Goal: Task Accomplishment & Management: Manage account settings

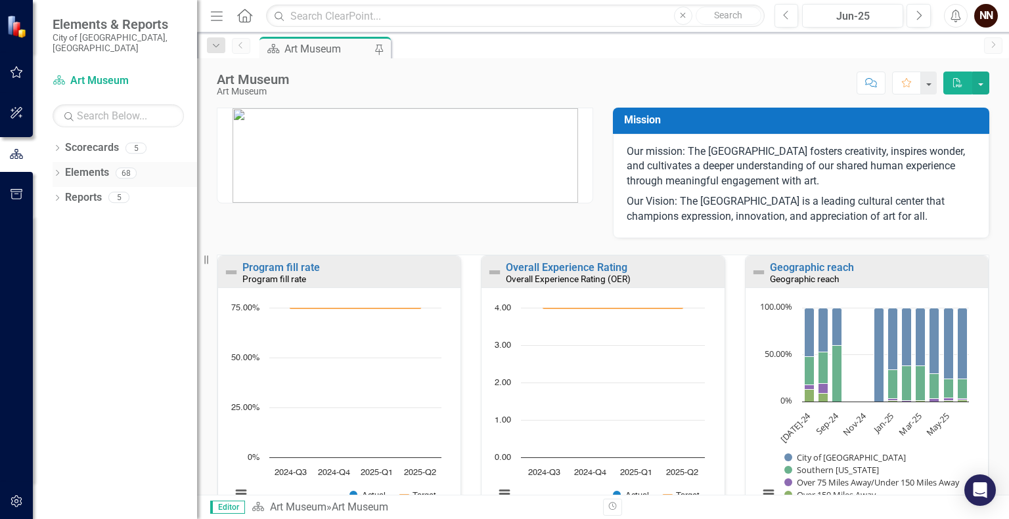
click at [58, 171] on icon "Dropdown" at bounding box center [57, 174] width 9 height 7
click at [89, 215] on link "KPI KPIs" at bounding box center [91, 222] width 39 height 15
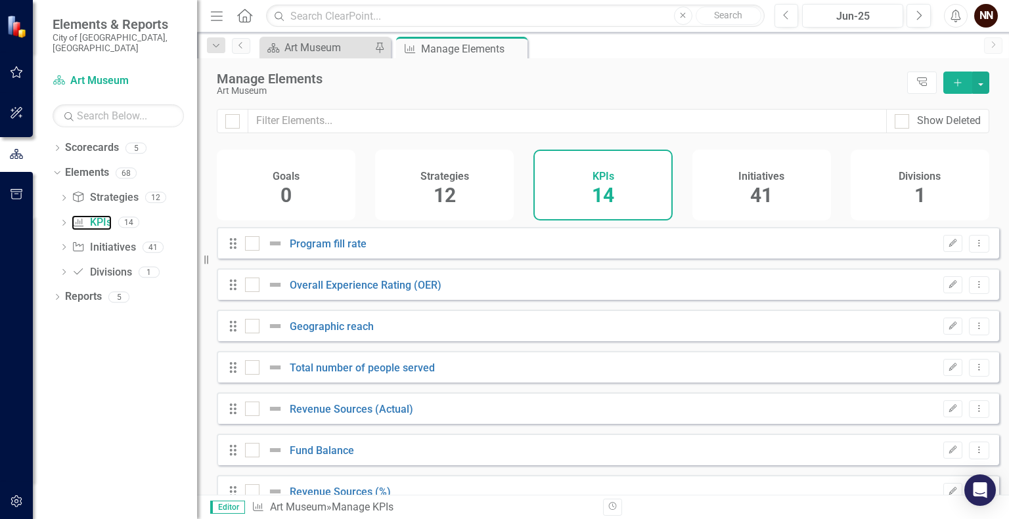
checkbox input "false"
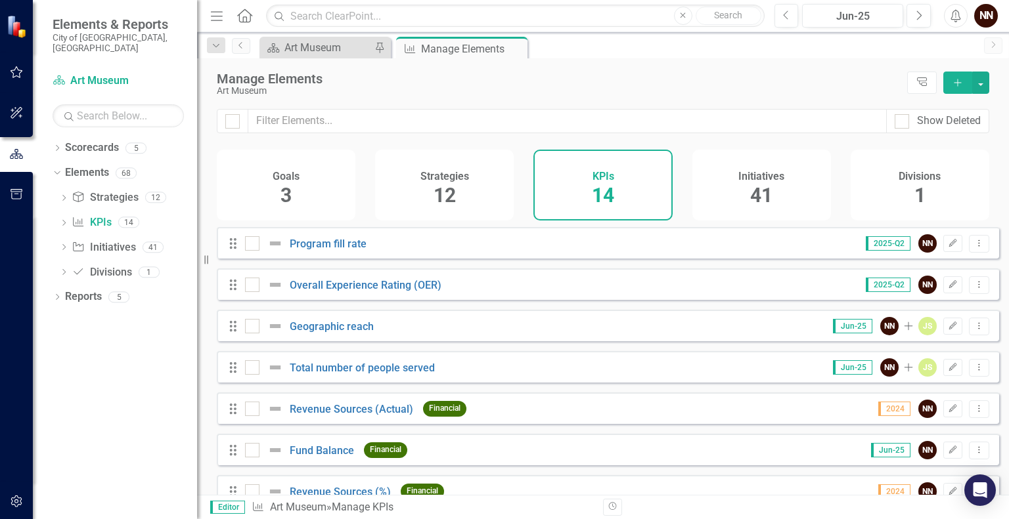
click at [959, 88] on button "Add" at bounding box center [957, 83] width 29 height 22
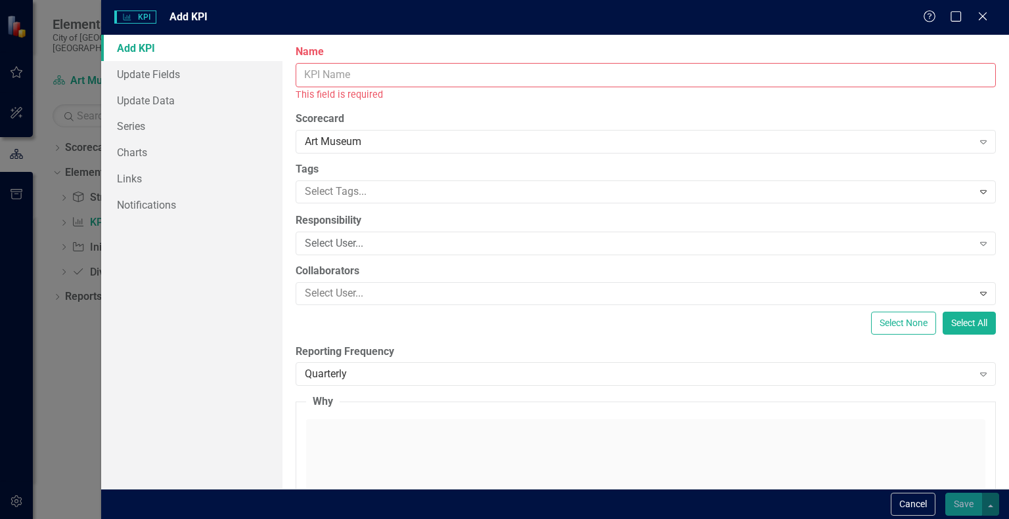
click at [774, 78] on input "Name" at bounding box center [646, 75] width 700 height 24
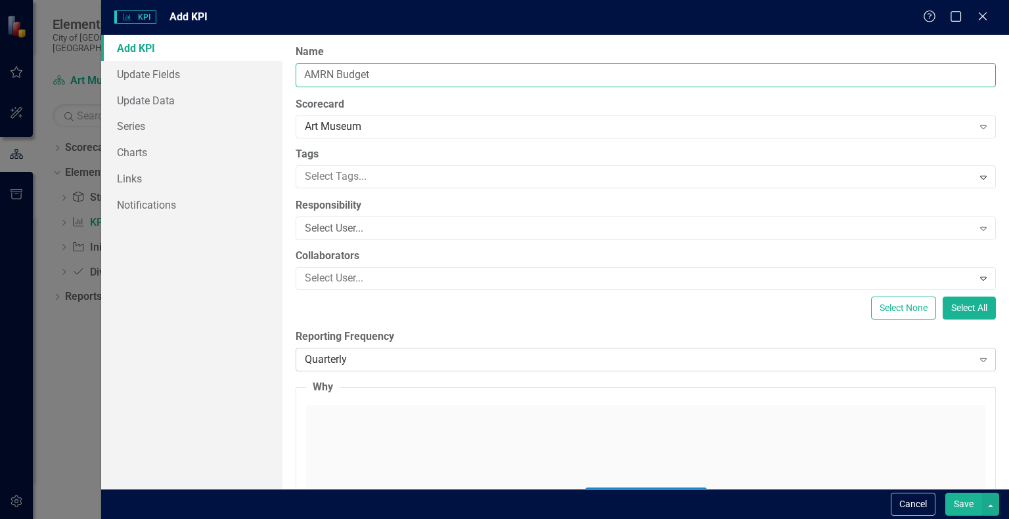
type input "AMRN Budget"
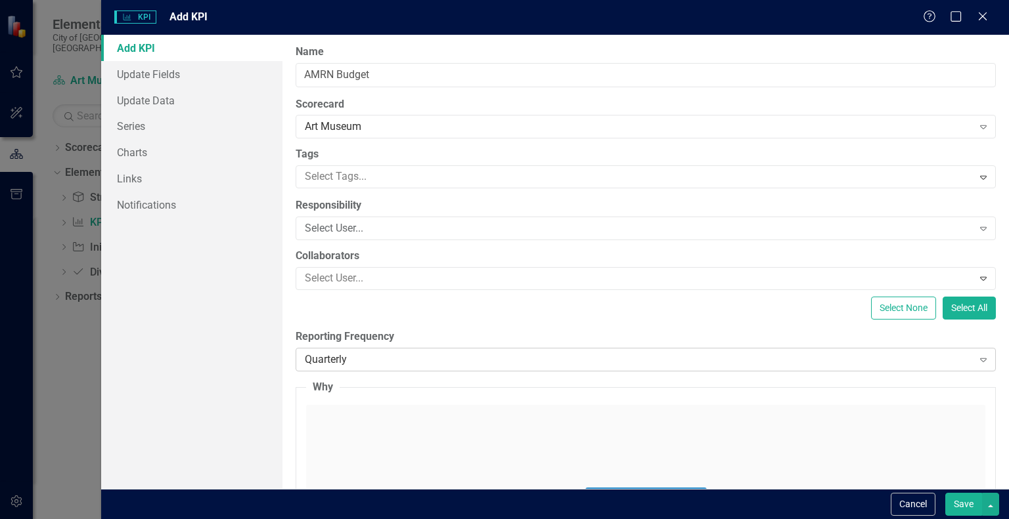
click at [899, 360] on div "Quarterly" at bounding box center [638, 359] width 667 height 15
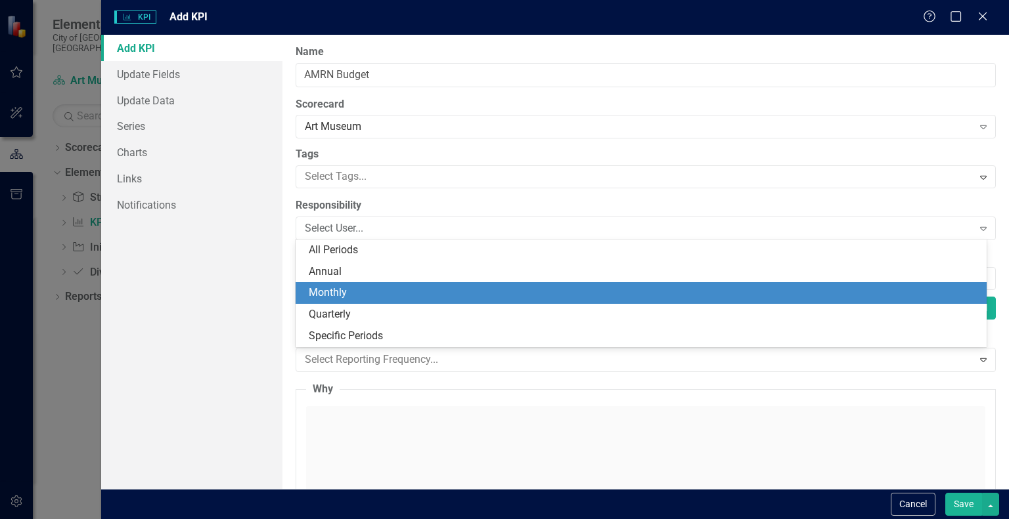
click at [791, 299] on div "Monthly" at bounding box center [644, 293] width 670 height 15
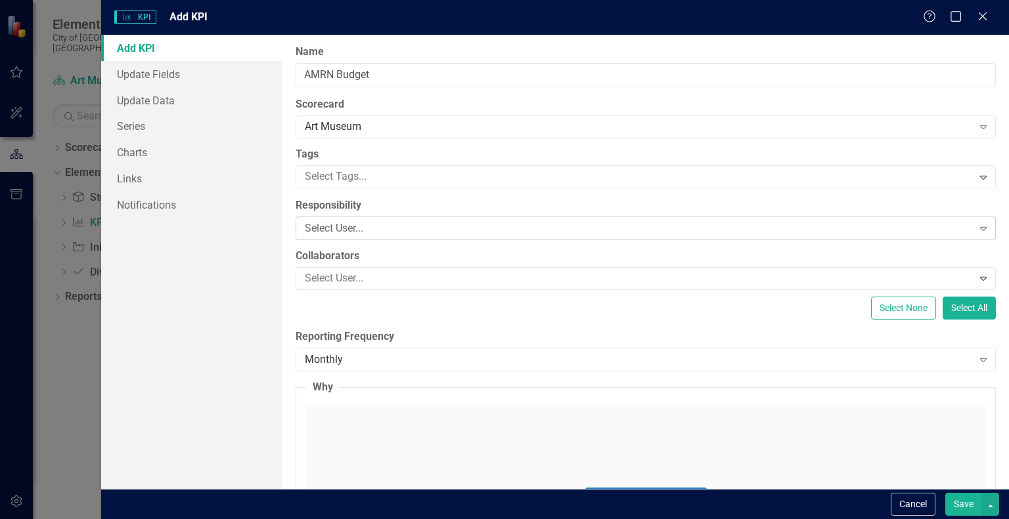
click at [544, 221] on div "Select User..." at bounding box center [638, 228] width 667 height 15
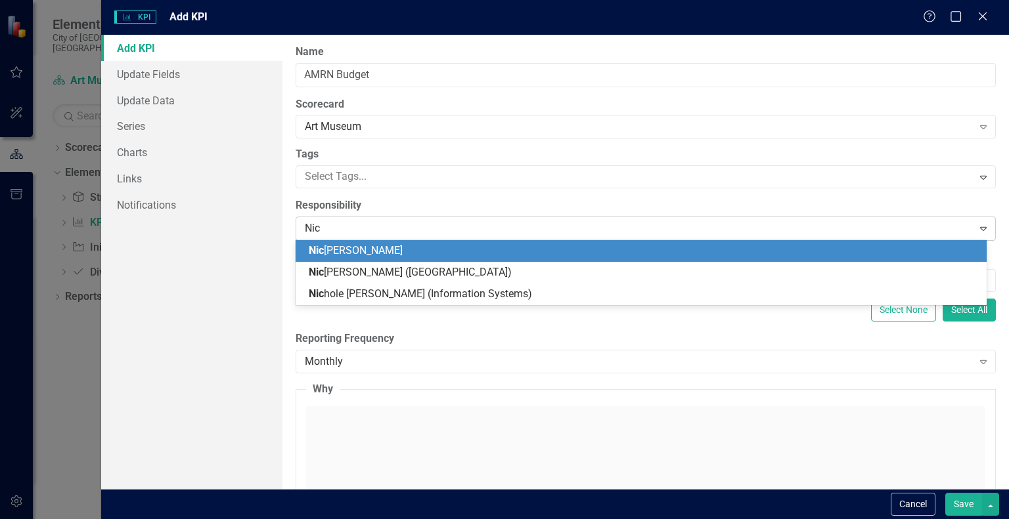
type input "[PERSON_NAME]"
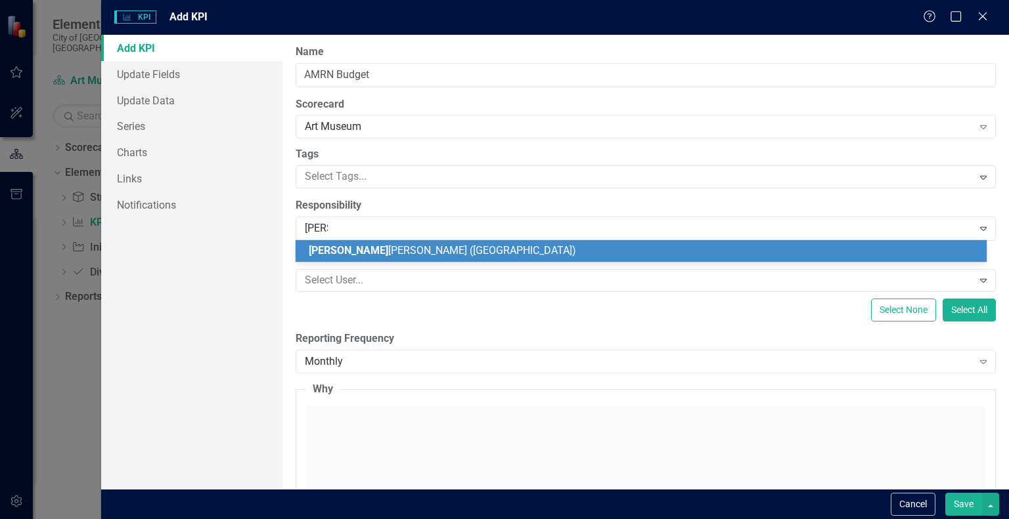
click at [374, 253] on span "[PERSON_NAME] ([GEOGRAPHIC_DATA])" at bounding box center [442, 250] width 267 height 12
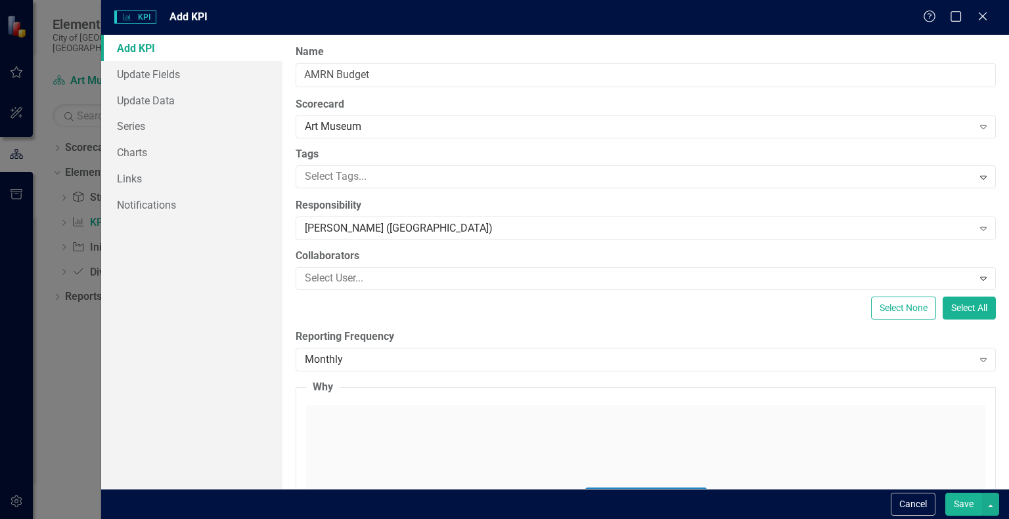
click at [965, 496] on button "Save" at bounding box center [963, 504] width 37 height 23
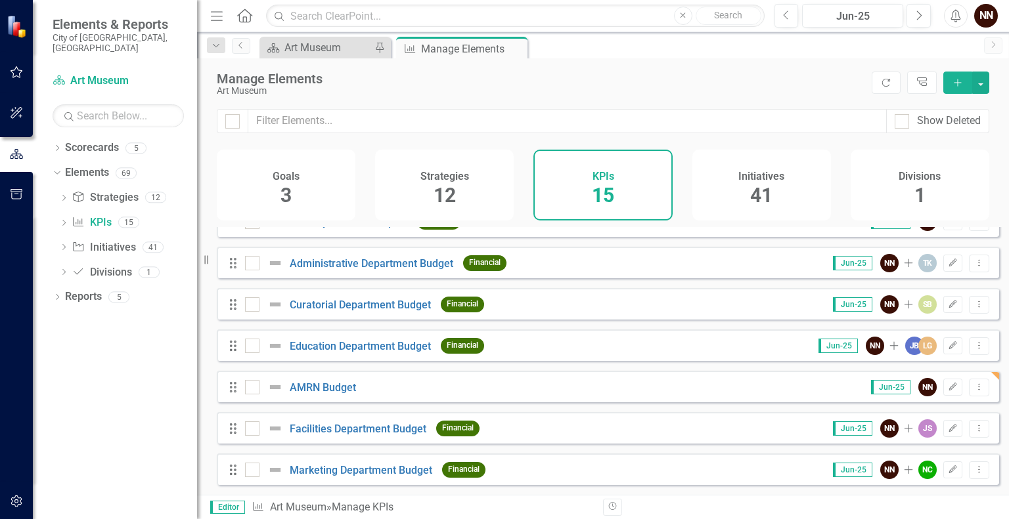
scroll to position [361, 0]
click at [328, 388] on link "AMRN Budget" at bounding box center [323, 388] width 66 height 12
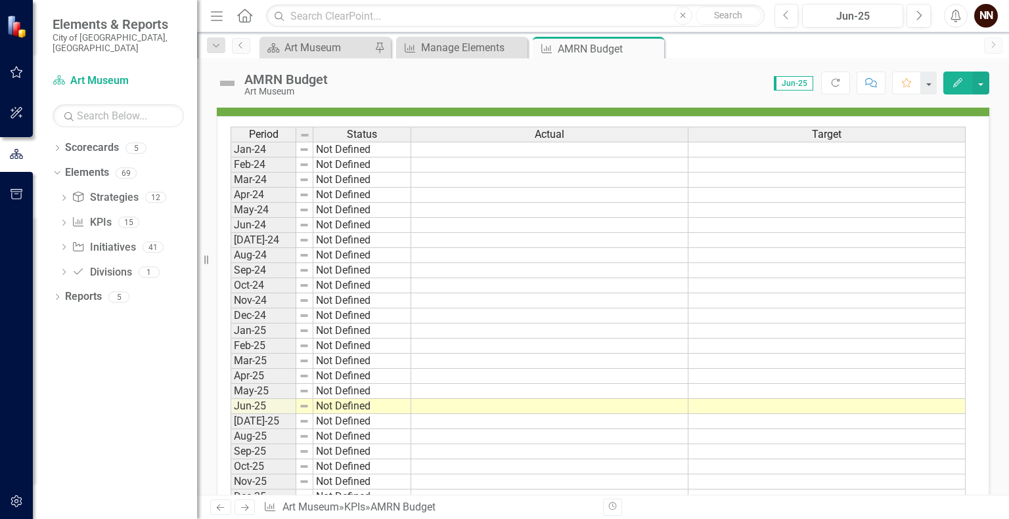
scroll to position [433, 0]
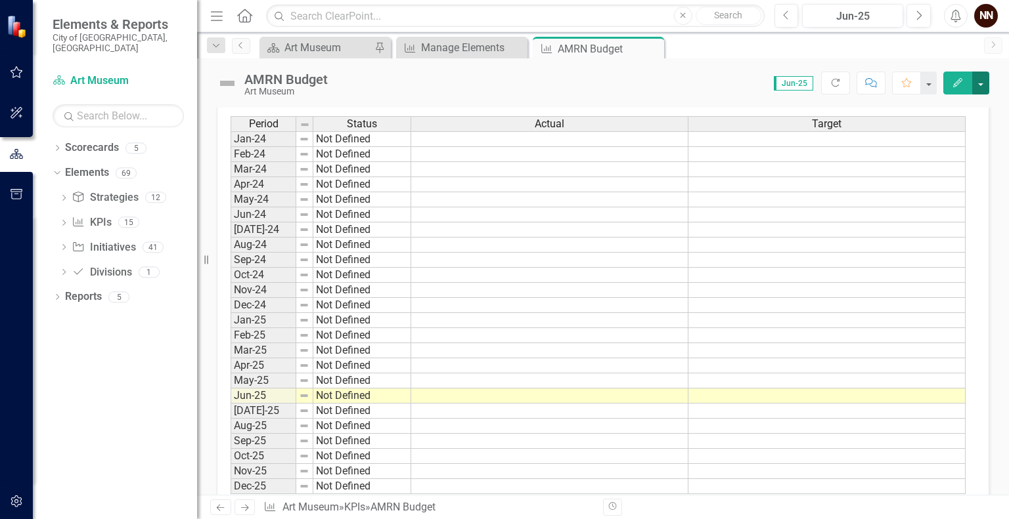
click at [987, 88] on button "button" at bounding box center [980, 83] width 17 height 23
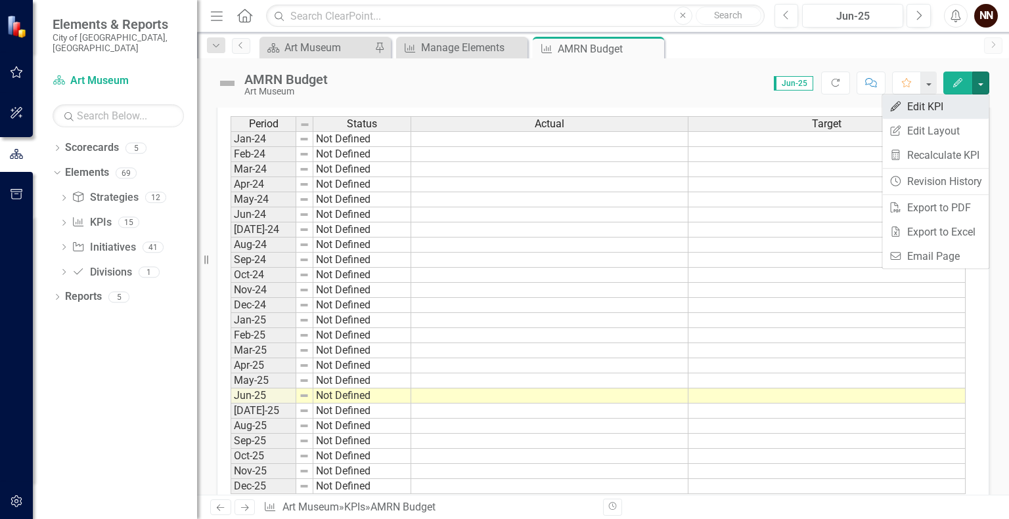
click at [931, 110] on link "Edit Edit KPI" at bounding box center [935, 107] width 106 height 24
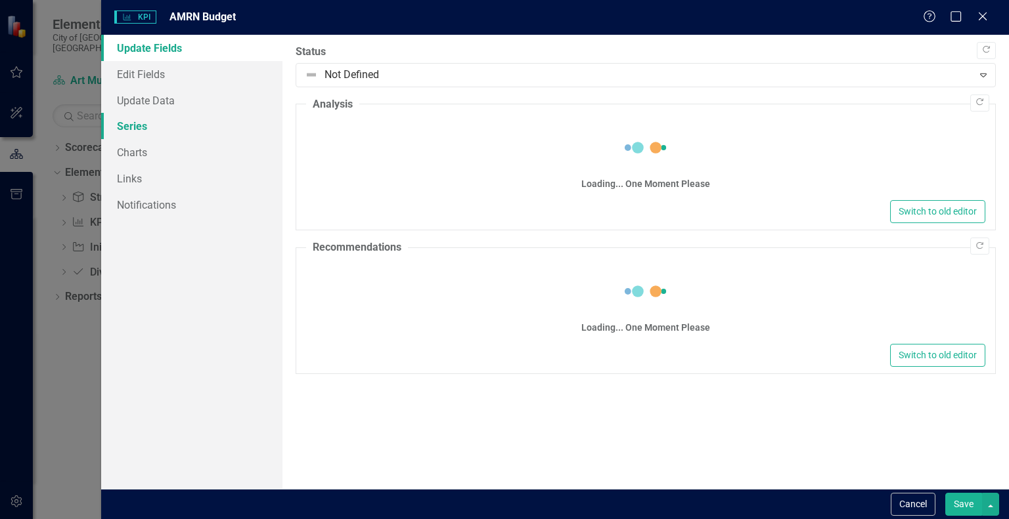
click at [134, 129] on link "Series" at bounding box center [191, 126] width 181 height 26
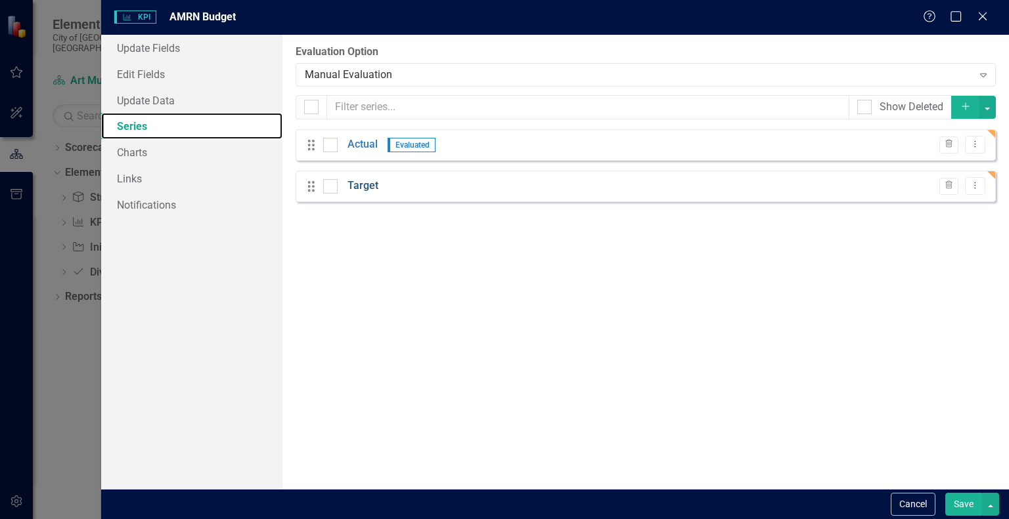
scroll to position [0, 0]
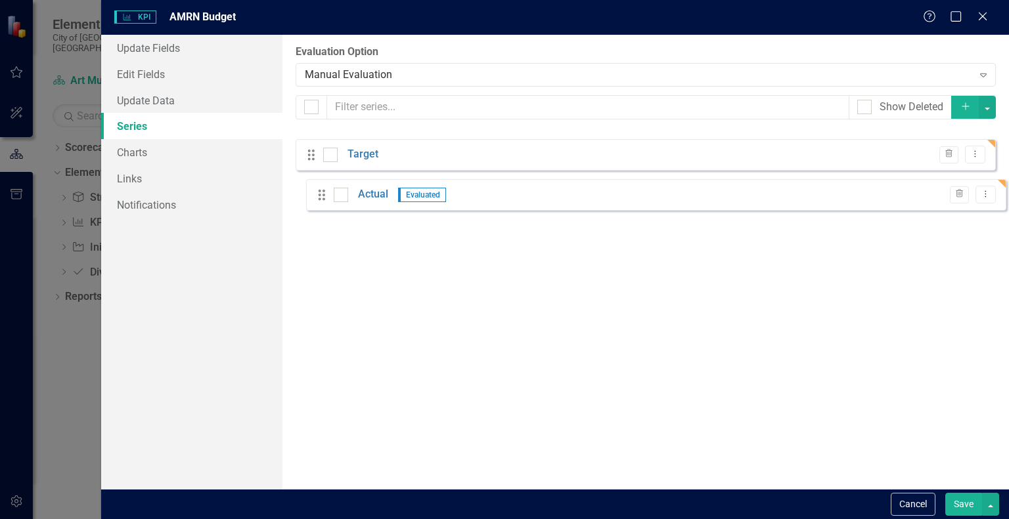
drag, startPoint x: 317, startPoint y: 147, endPoint x: 326, endPoint y: 199, distance: 52.7
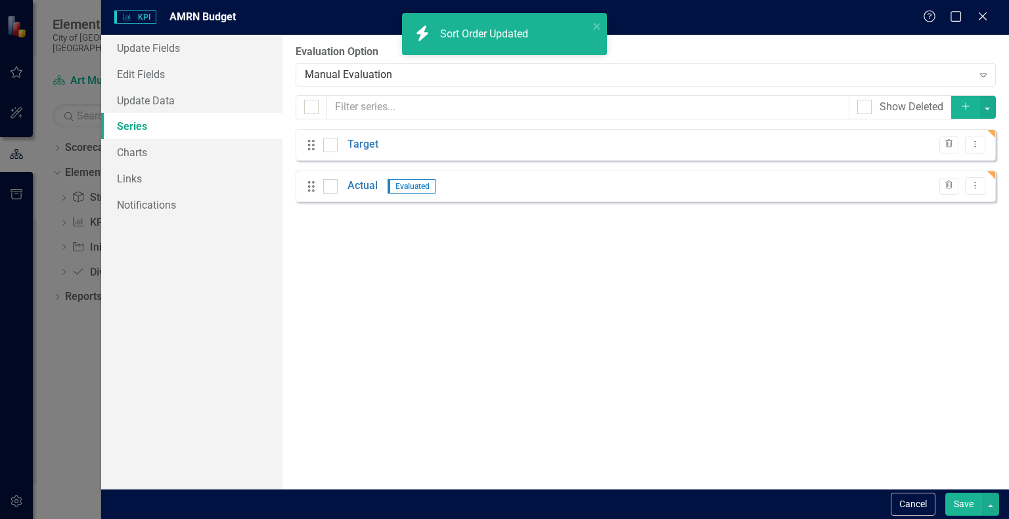
click at [965, 110] on icon "Add" at bounding box center [965, 106] width 12 height 9
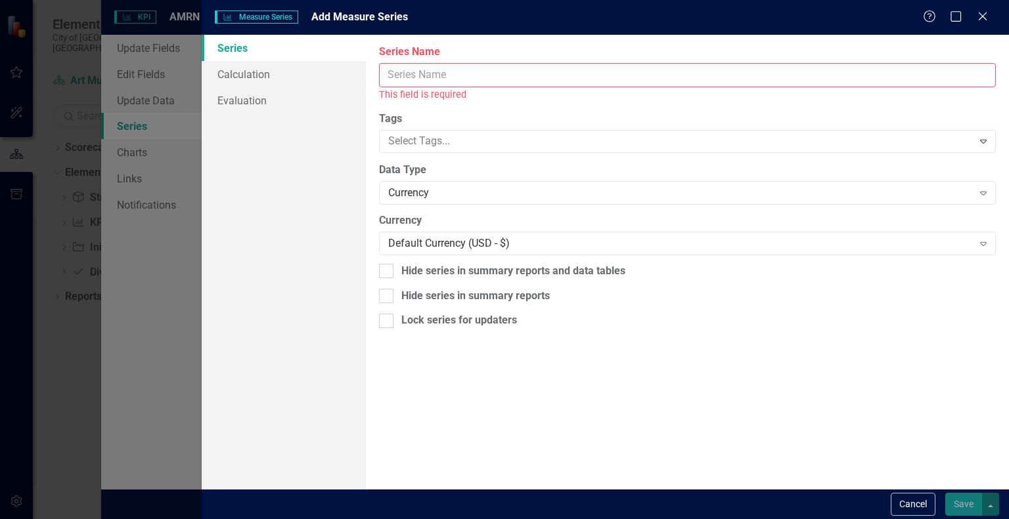
click at [669, 76] on input "Series Name" at bounding box center [687, 75] width 617 height 24
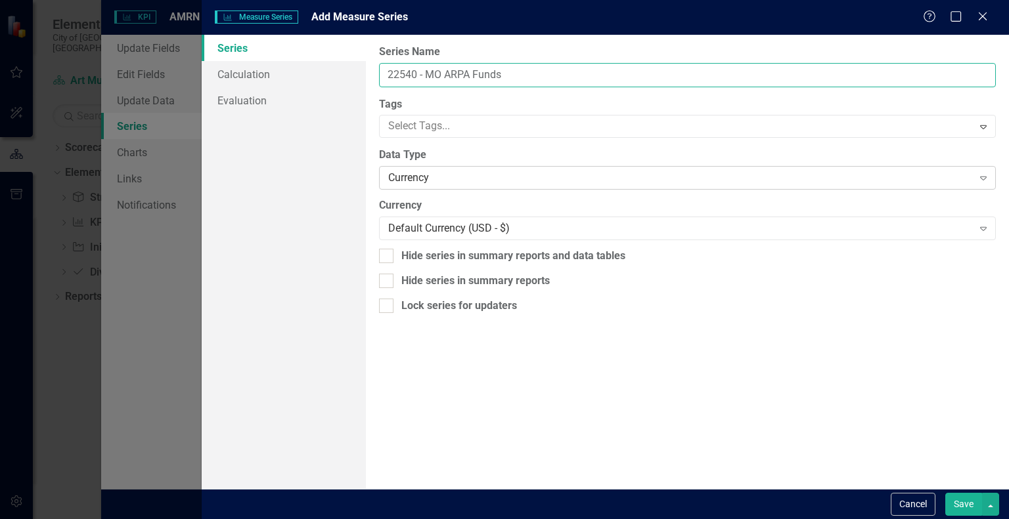
type input "22540 - MO ARPA Funds"
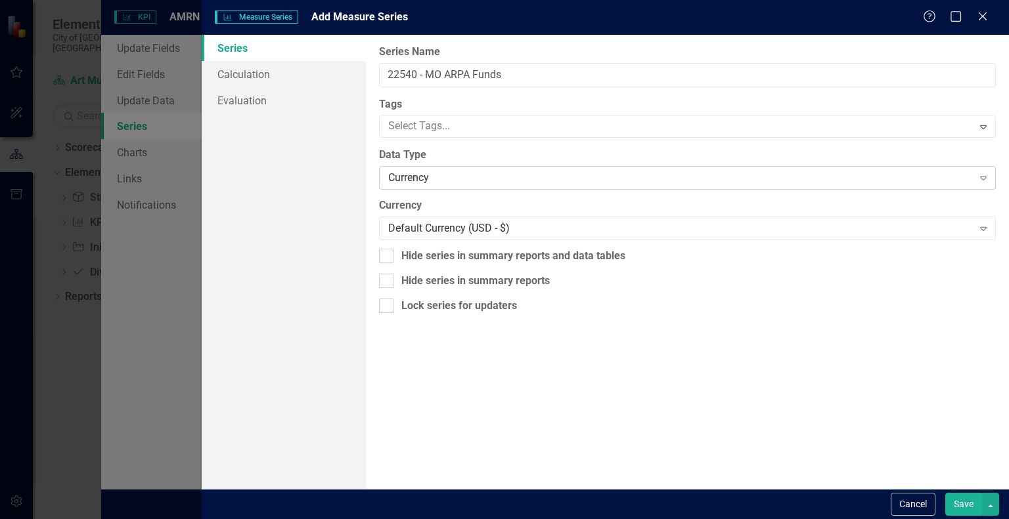
click at [454, 177] on div "Currency" at bounding box center [680, 178] width 584 height 15
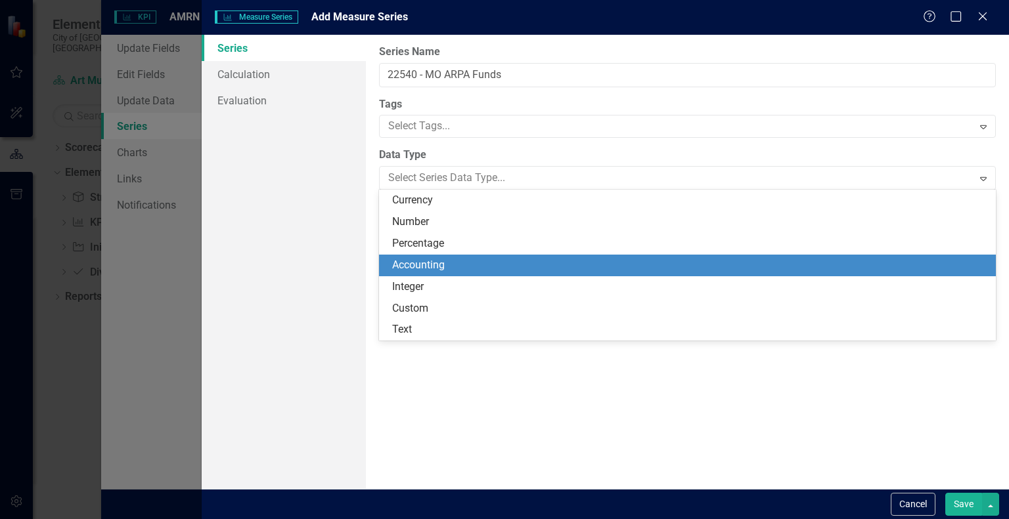
click at [431, 259] on div "Accounting" at bounding box center [690, 265] width 596 height 15
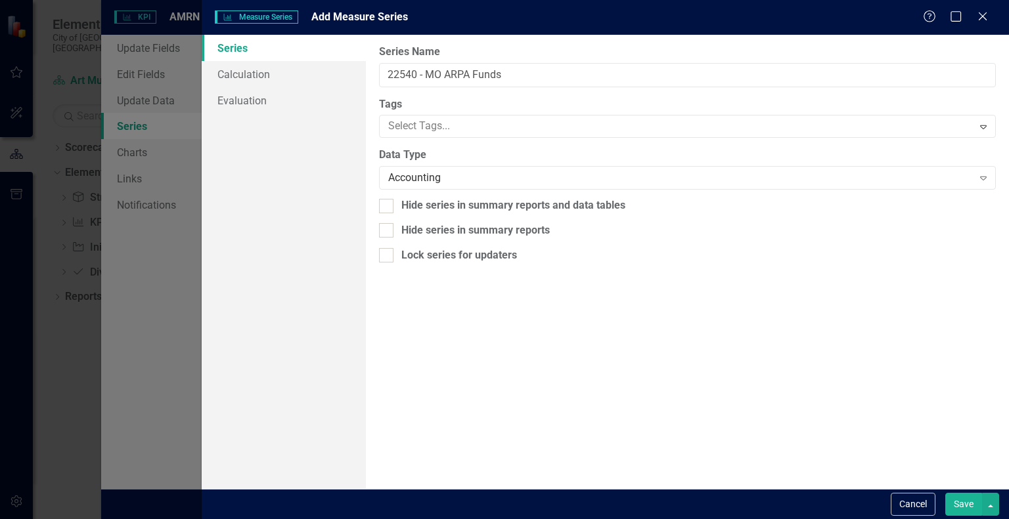
click at [966, 500] on button "Save" at bounding box center [963, 504] width 37 height 23
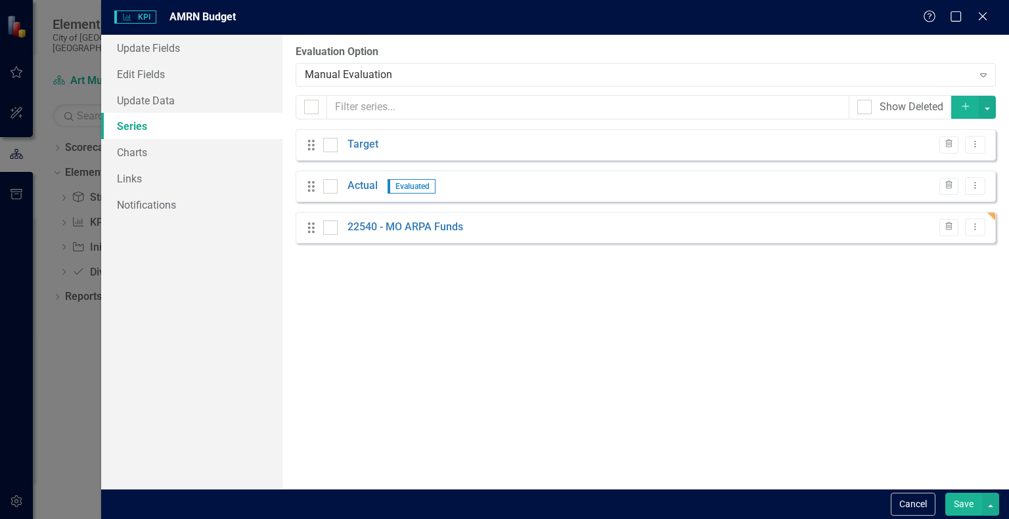
click at [962, 502] on button "Save" at bounding box center [963, 504] width 37 height 23
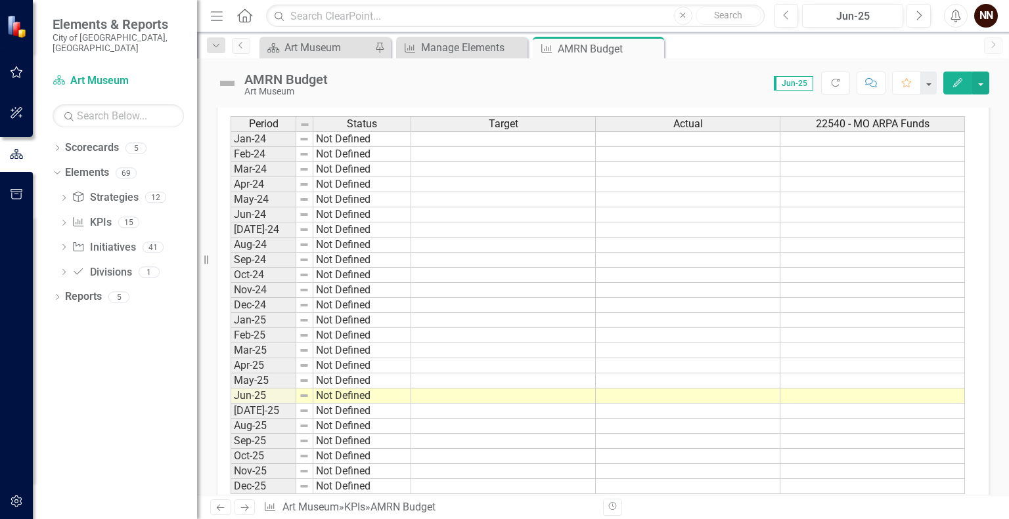
click at [806, 375] on td at bounding box center [872, 381] width 185 height 15
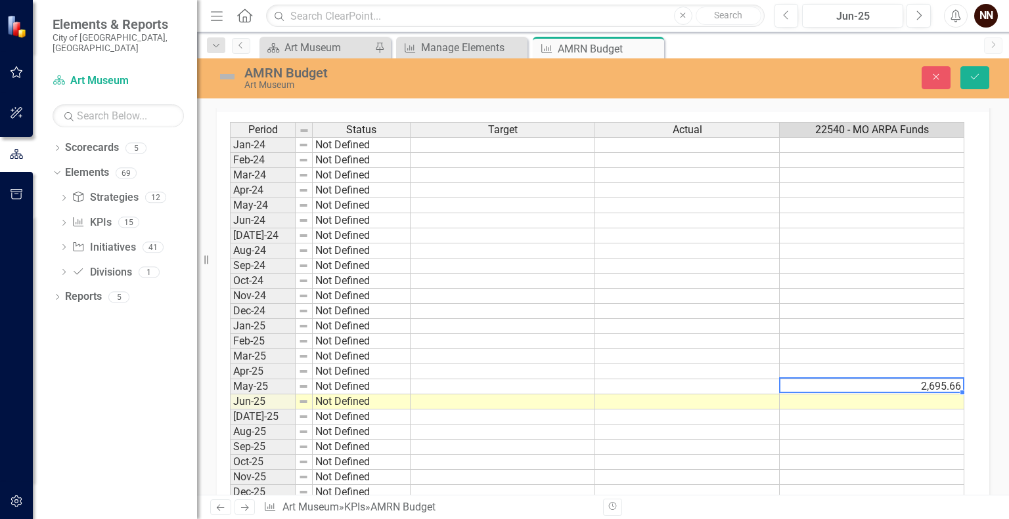
scroll to position [438, 0]
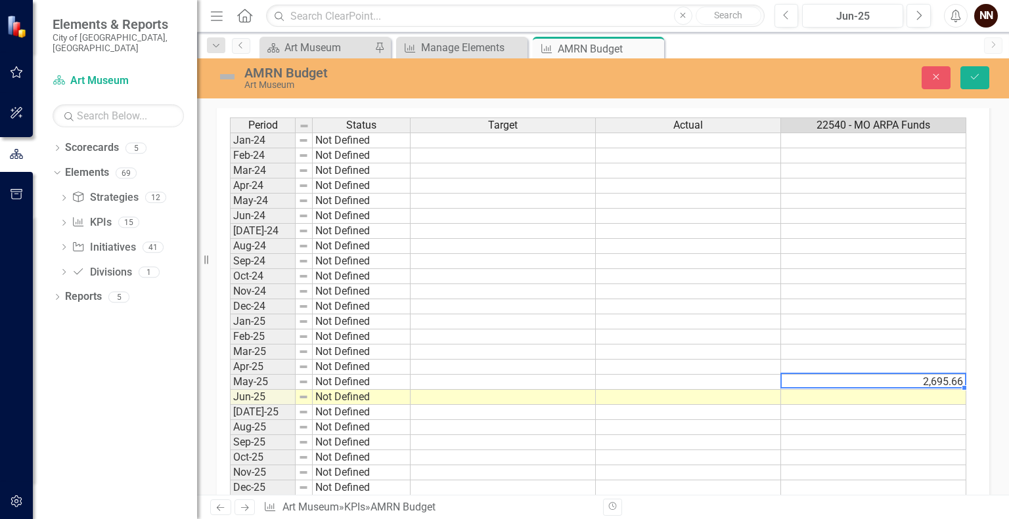
type textarea "2695.66"
click at [973, 77] on icon "Save" at bounding box center [975, 76] width 12 height 9
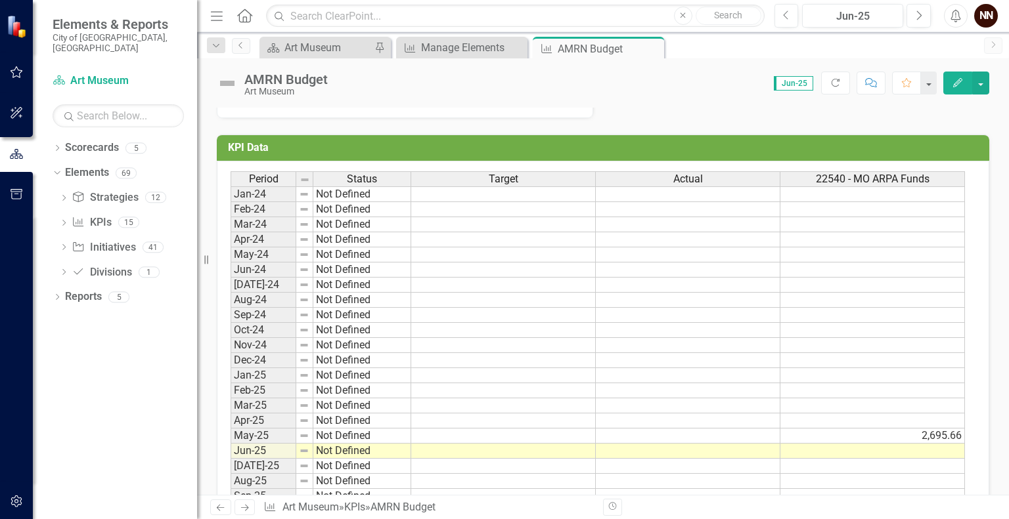
scroll to position [387, 0]
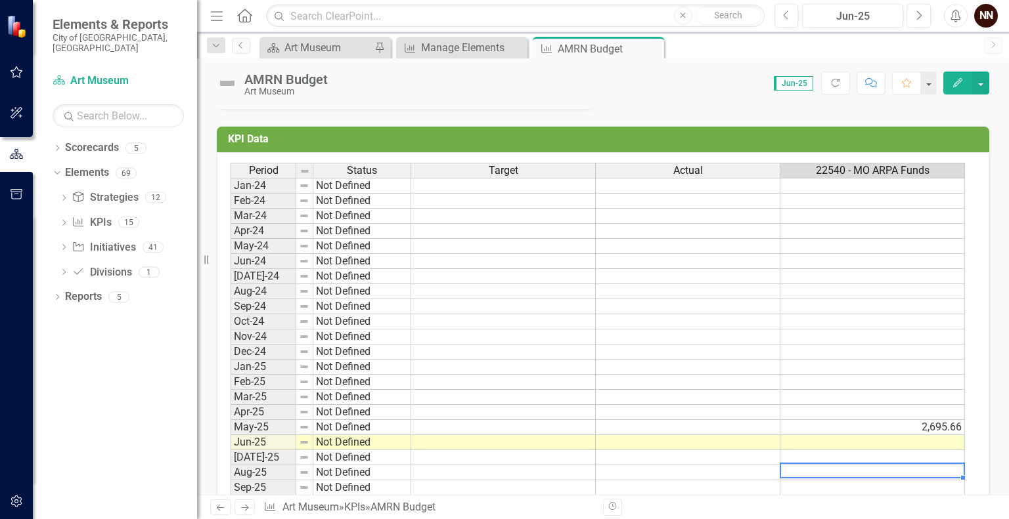
click at [883, 469] on td at bounding box center [872, 473] width 185 height 15
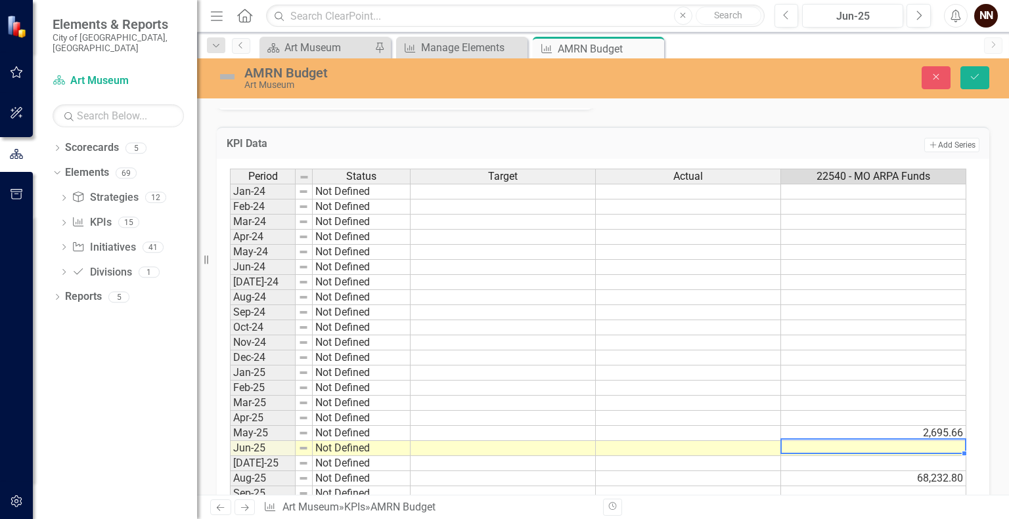
click at [230, 452] on div "Period Status Target Actual 22540 - MO ARPA Funds Jan-24 Not Defined Feb-24 Not…" at bounding box center [230, 358] width 0 height 378
type textarea "0"
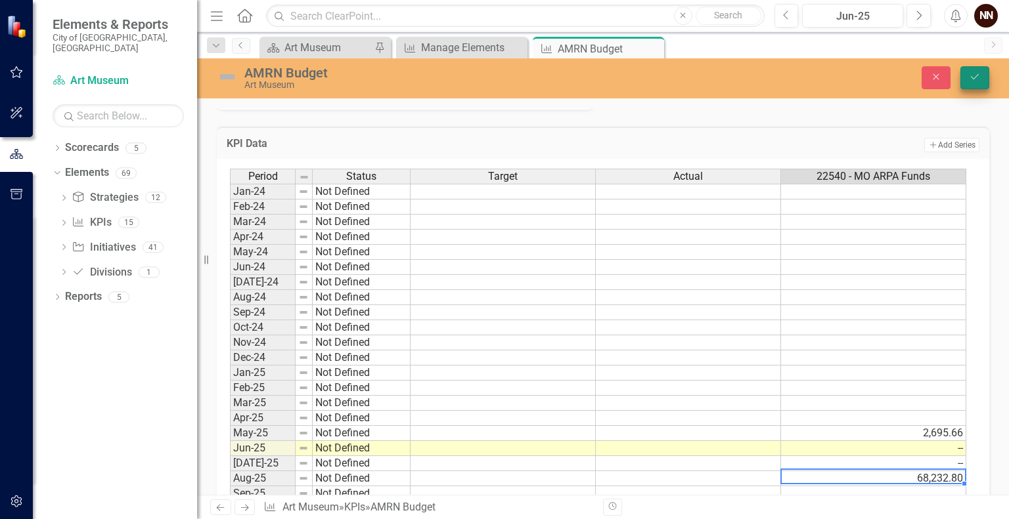
type textarea "68232.80"
click at [975, 78] on icon "Save" at bounding box center [975, 76] width 12 height 9
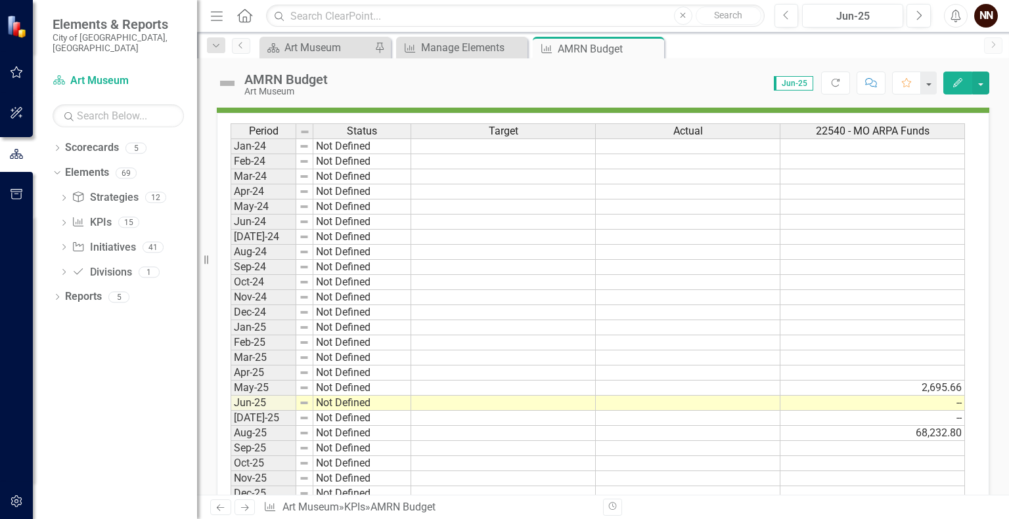
scroll to position [432, 0]
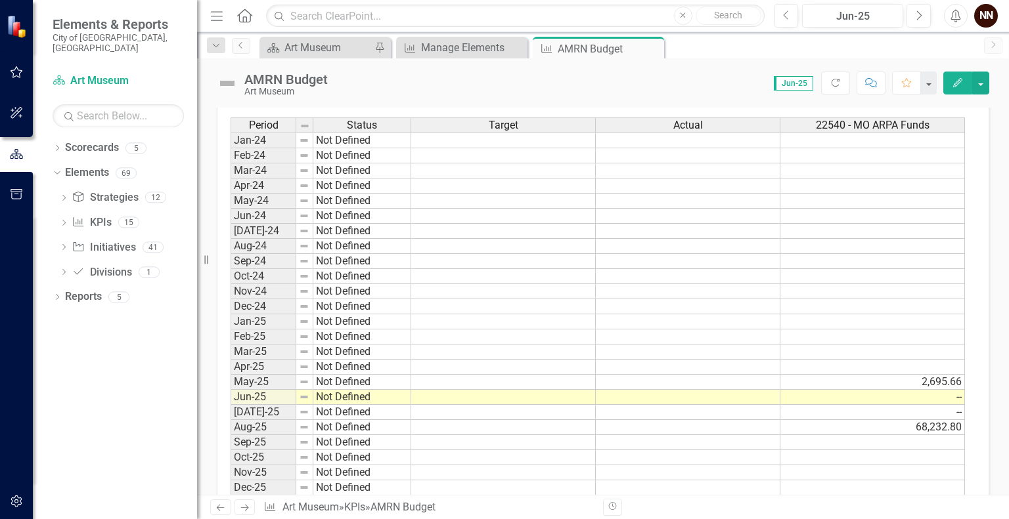
drag, startPoint x: 935, startPoint y: 110, endPoint x: 940, endPoint y: 116, distance: 7.9
click at [940, 116] on div "Period Status Target Actual 22540 - MO ARPA Funds Jan-24 Not Defined Feb-24 Not…" at bounding box center [603, 311] width 772 height 409
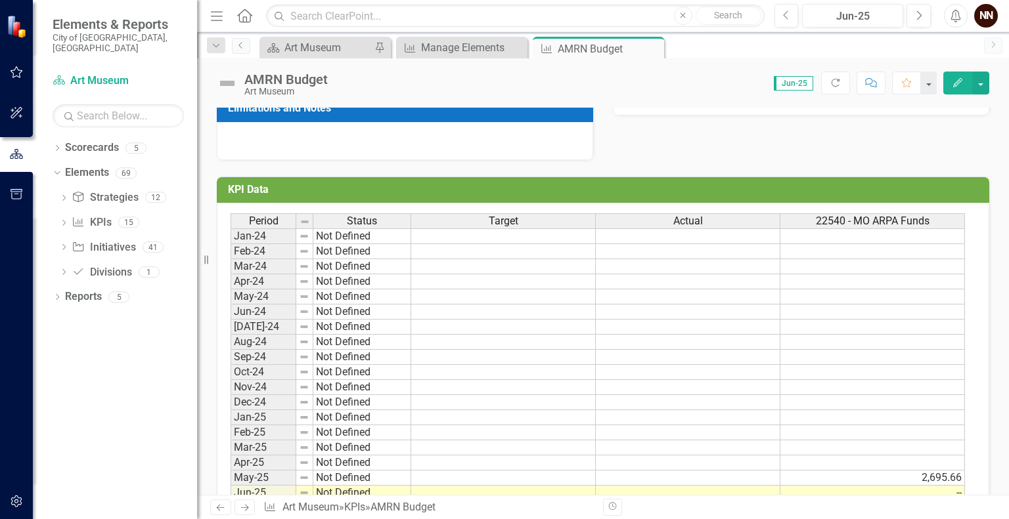
scroll to position [331, 0]
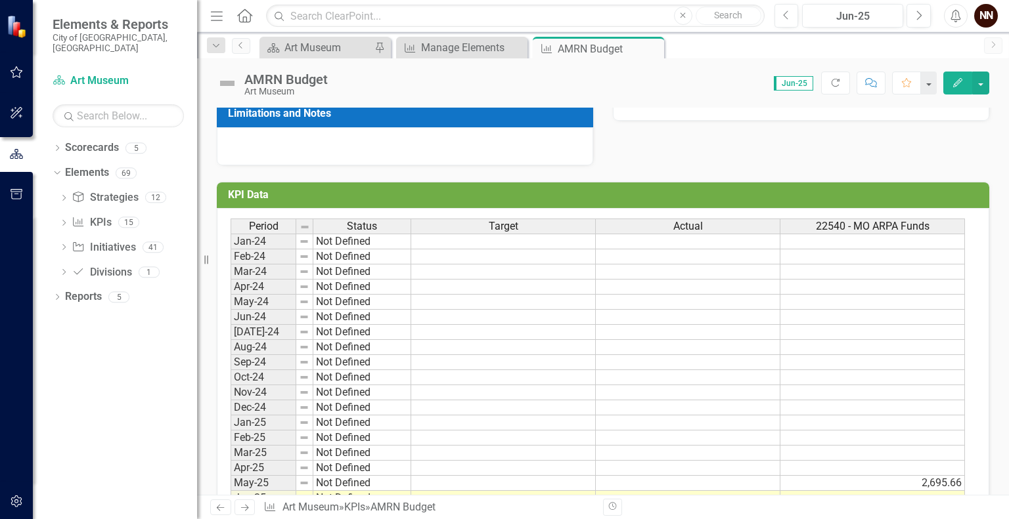
click at [923, 186] on td "KPI Data" at bounding box center [605, 197] width 755 height 22
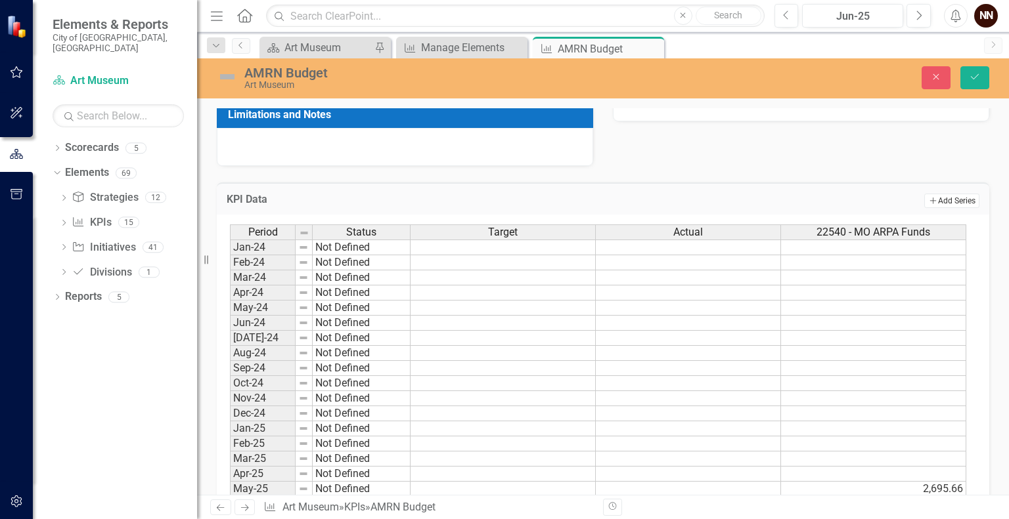
drag, startPoint x: 929, startPoint y: 202, endPoint x: 940, endPoint y: 202, distance: 11.8
click at [940, 202] on button "Add Add Series" at bounding box center [951, 201] width 55 height 14
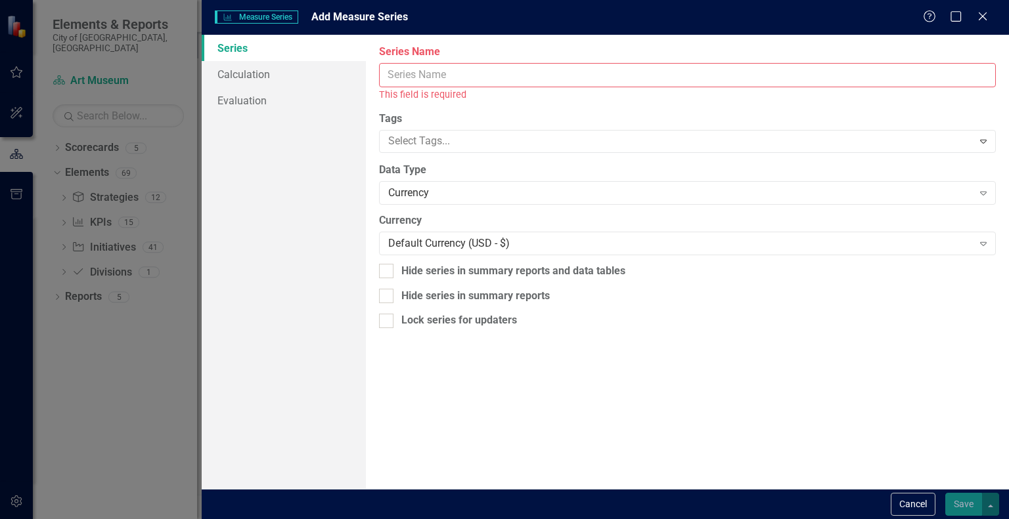
click at [848, 77] on input "Series Name" at bounding box center [687, 75] width 617 height 24
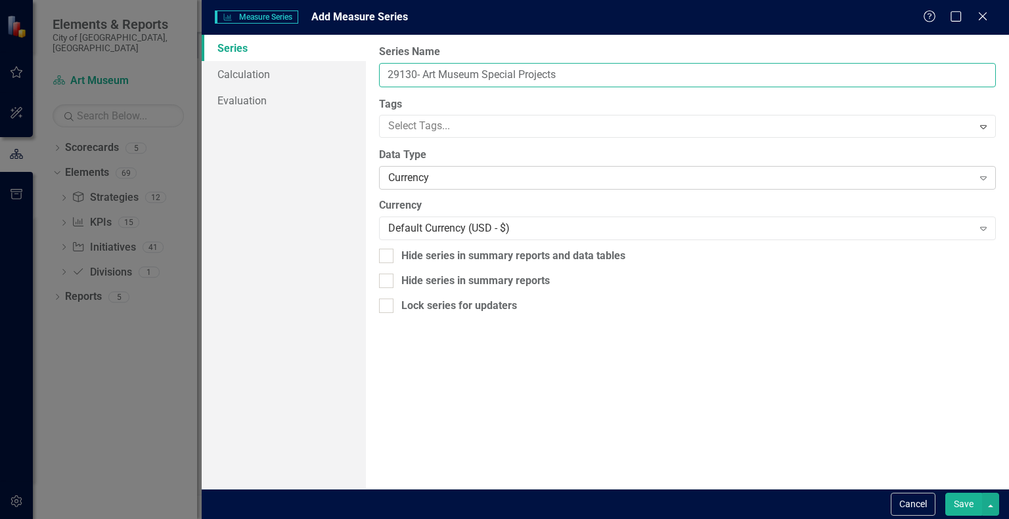
type input "29130- Art Museum Special Projects"
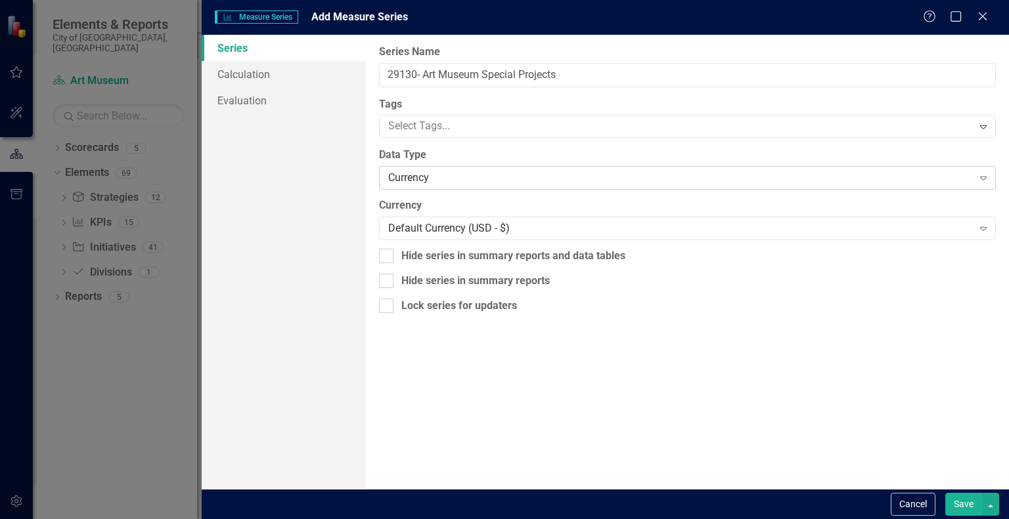
click at [748, 174] on div "Currency" at bounding box center [680, 178] width 584 height 15
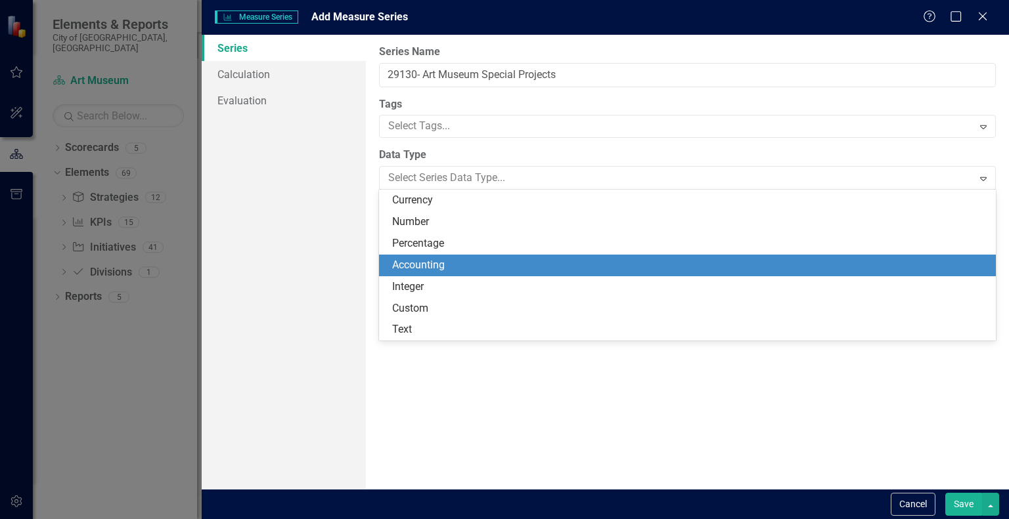
click at [637, 261] on div "Accounting" at bounding box center [690, 265] width 596 height 15
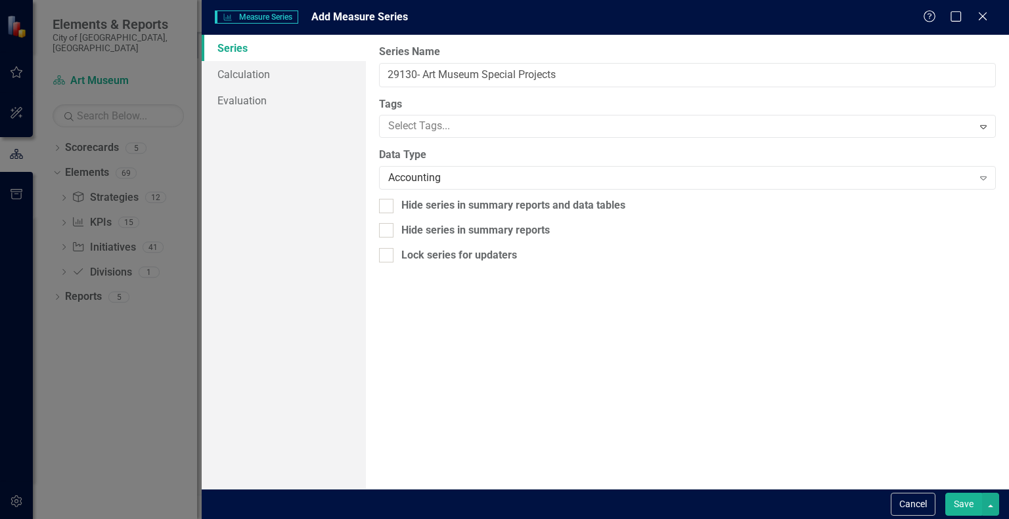
click at [954, 499] on button "Save" at bounding box center [963, 504] width 37 height 23
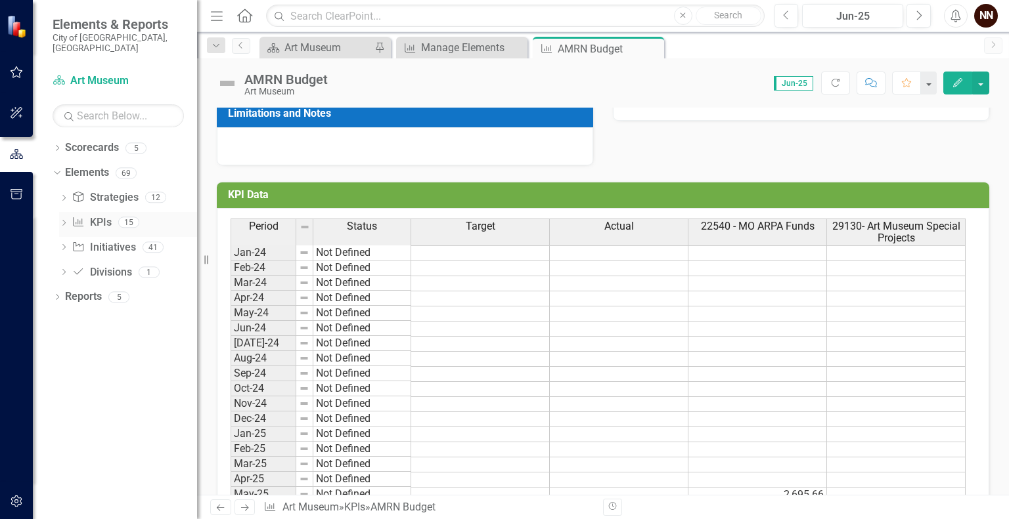
click at [99, 215] on link "KPI KPIs" at bounding box center [91, 222] width 39 height 15
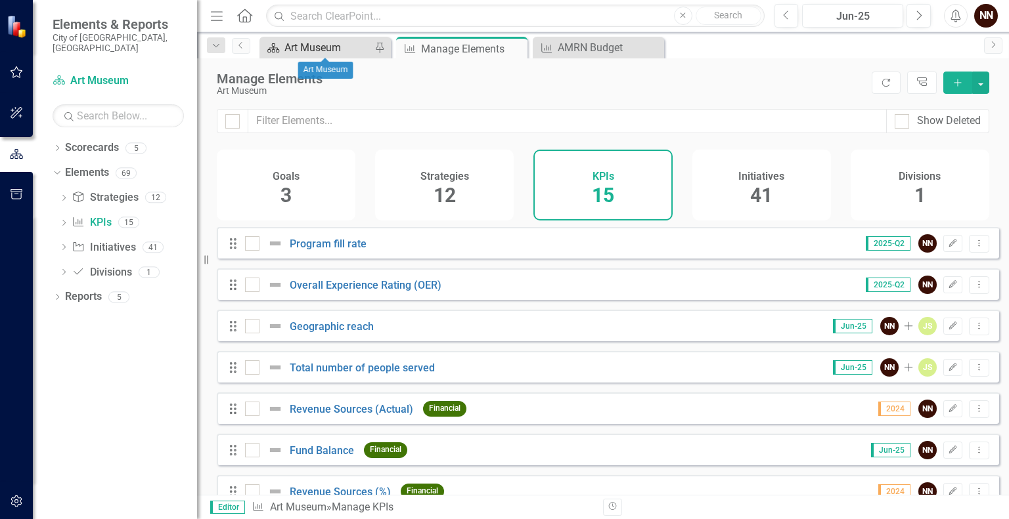
click at [315, 55] on div "Art Museum" at bounding box center [327, 47] width 87 height 16
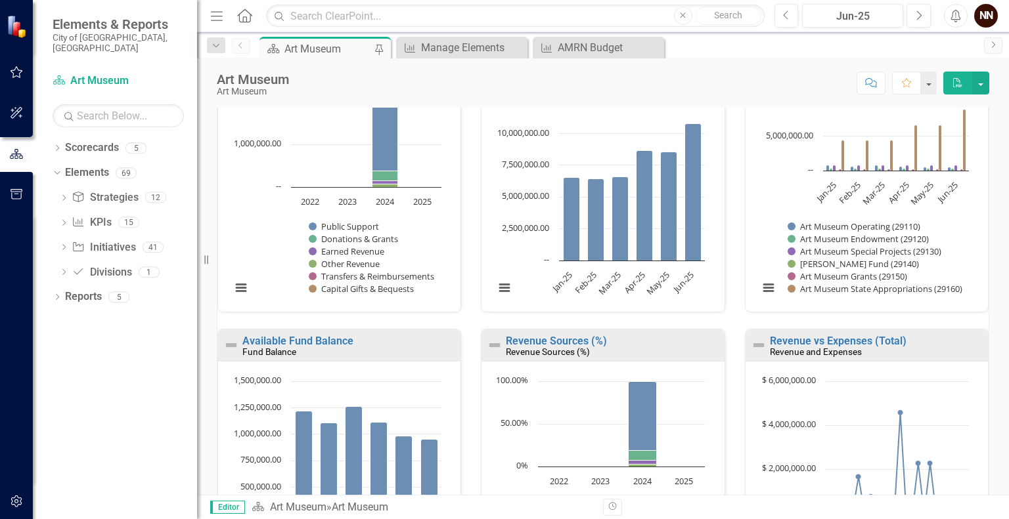
scroll to position [767, 0]
click at [609, 51] on div "AMRN Budget" at bounding box center [601, 47] width 87 height 16
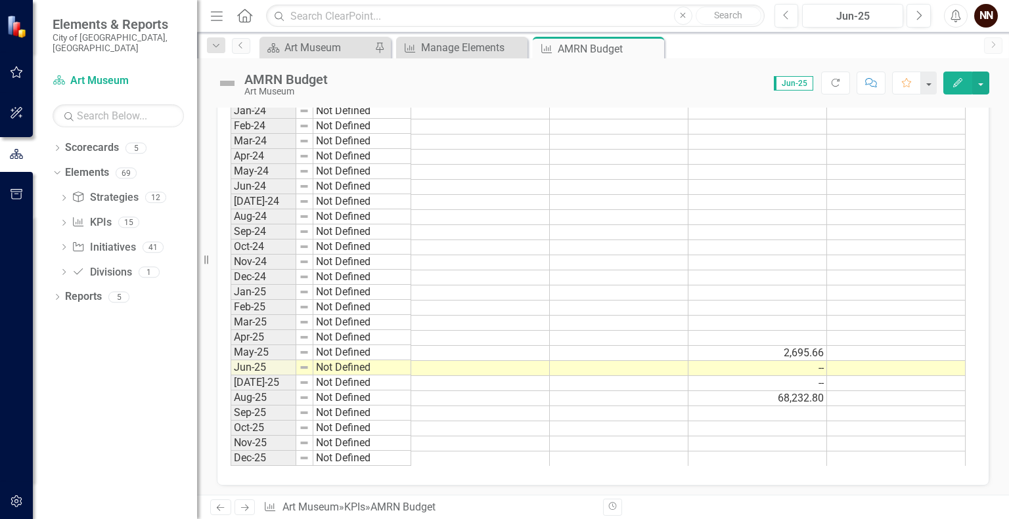
scroll to position [475, 0]
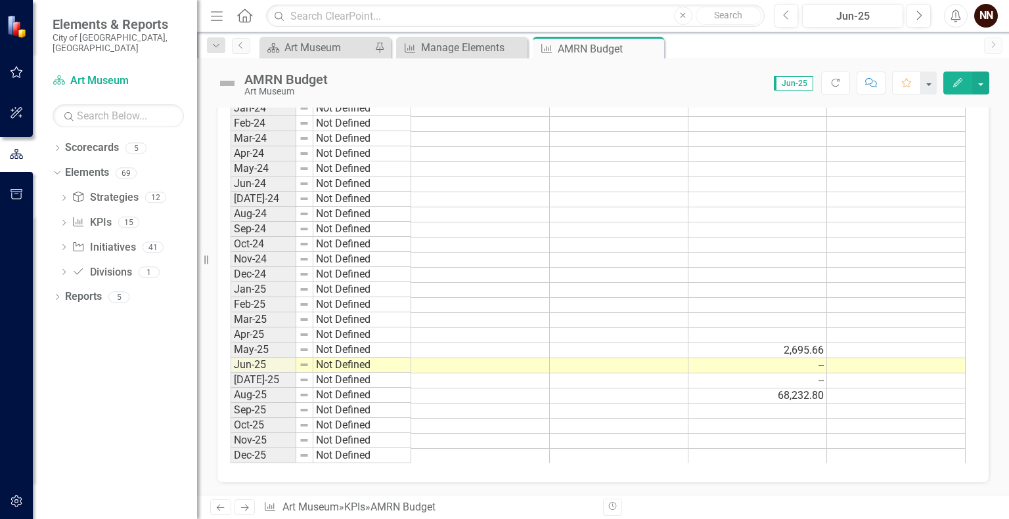
click at [878, 347] on td at bounding box center [896, 350] width 139 height 15
click at [841, 331] on td at bounding box center [896, 335] width 139 height 15
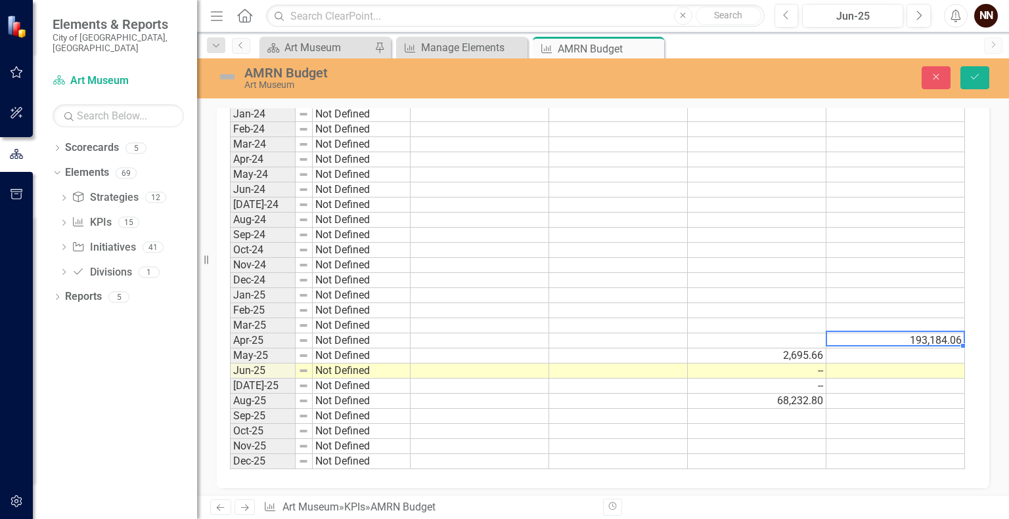
scroll to position [480, 0]
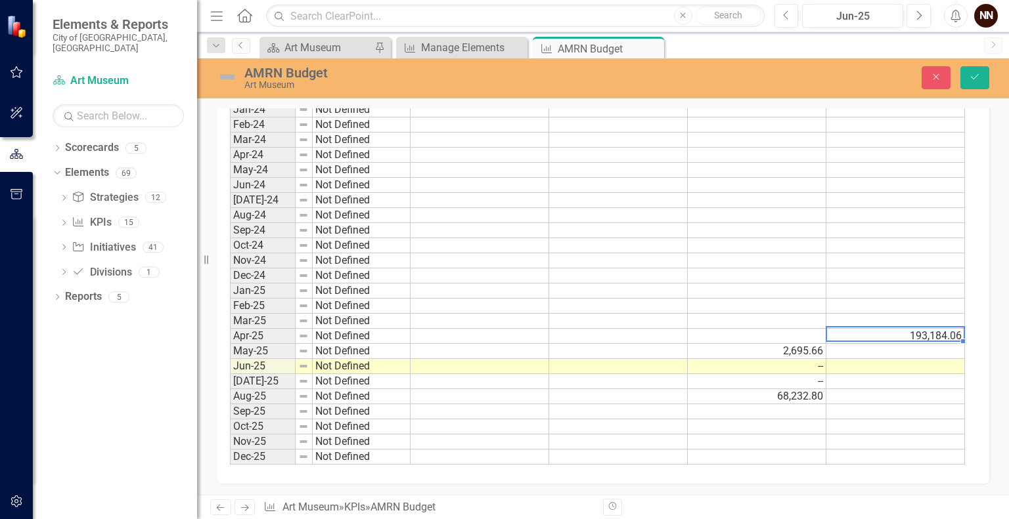
type textarea "193184.06"
type textarea "0"
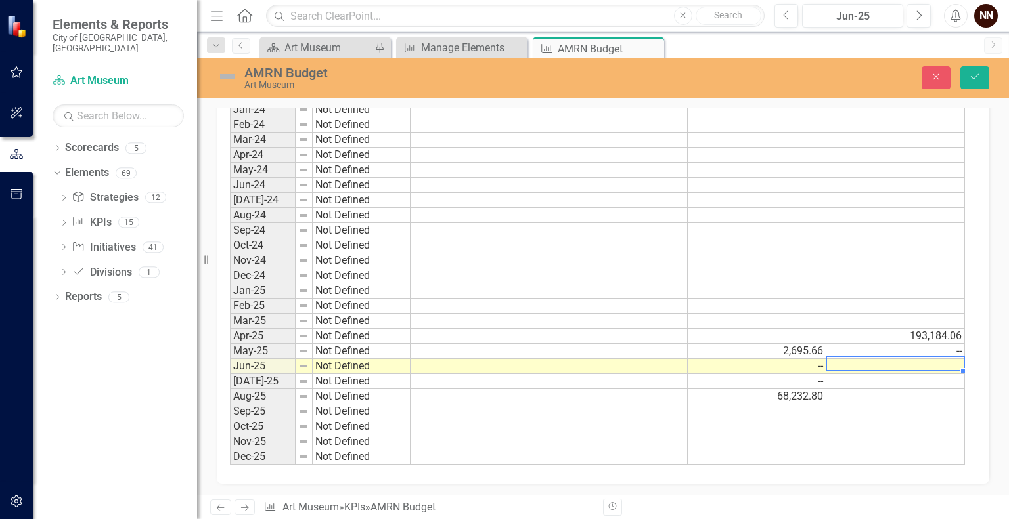
type textarea "0"
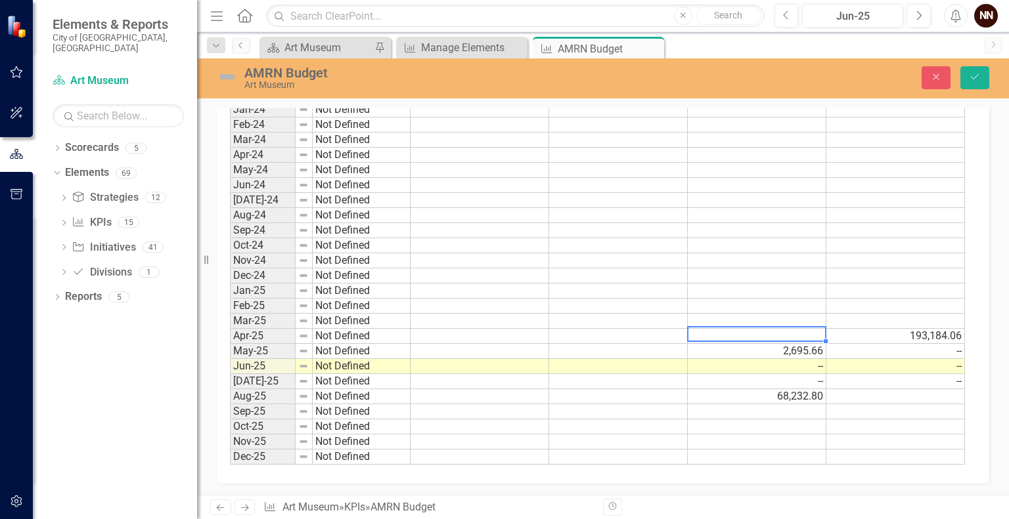
click at [812, 336] on td at bounding box center [757, 336] width 139 height 15
type textarea "2695.66"
click at [980, 72] on button "Save" at bounding box center [974, 77] width 29 height 23
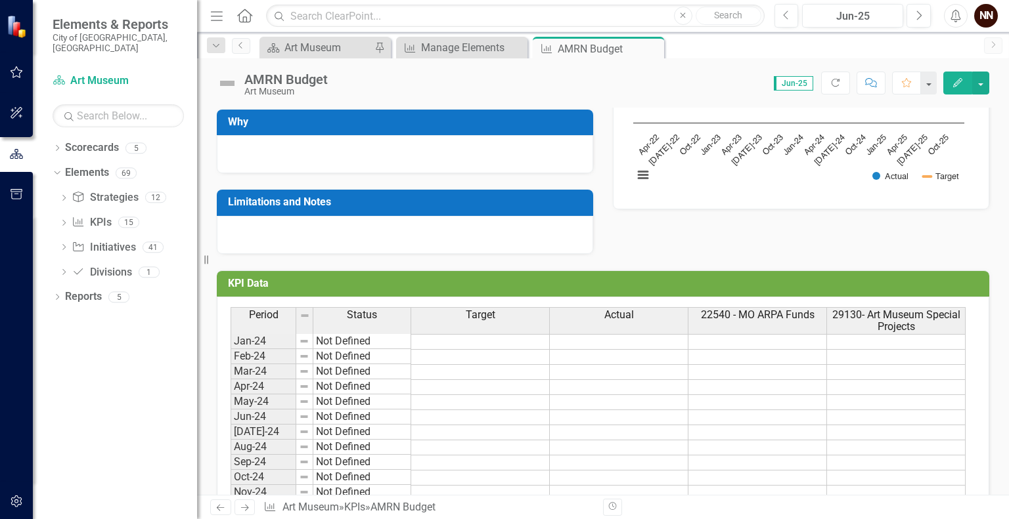
scroll to position [302, 0]
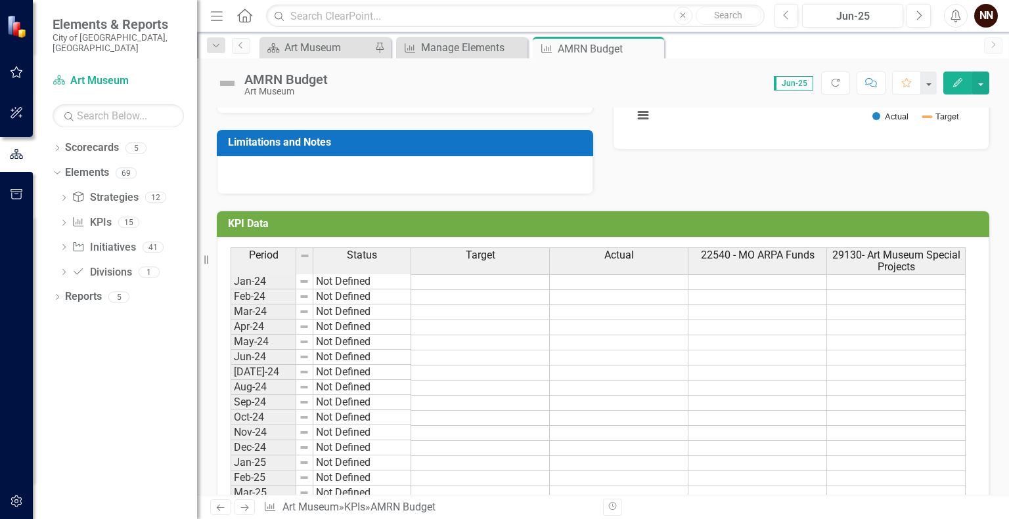
click at [263, 460] on td "Jan-25" at bounding box center [263, 463] width 66 height 15
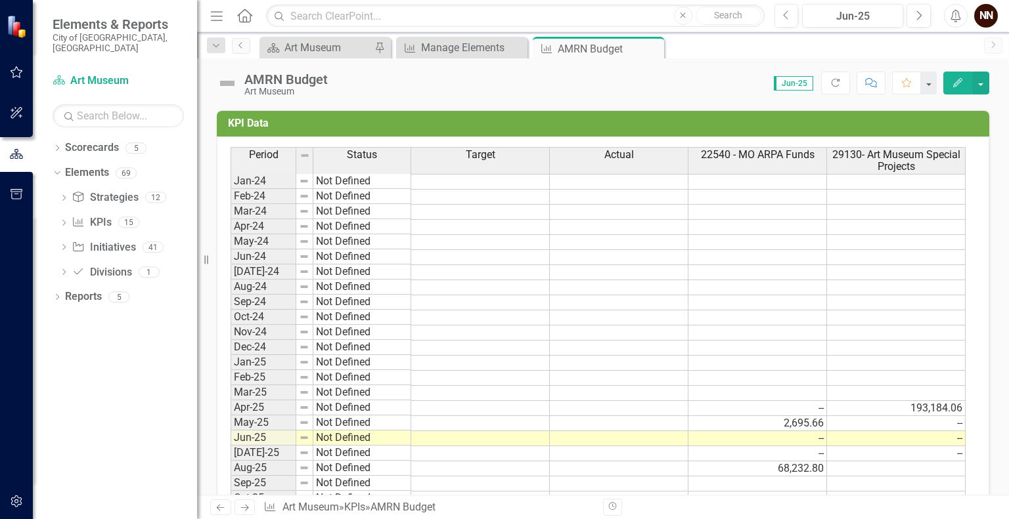
scroll to position [406, 0]
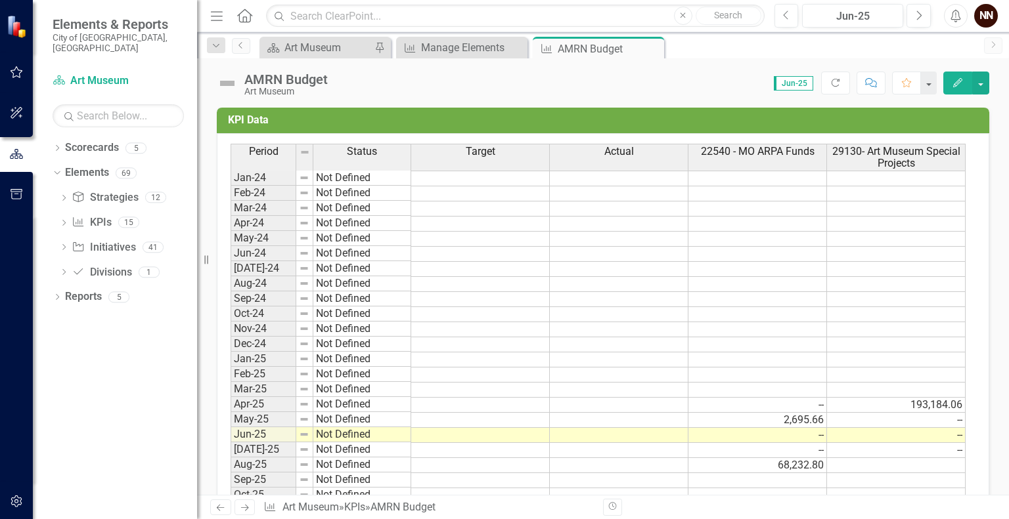
click at [737, 463] on td "68,232.80" at bounding box center [757, 465] width 139 height 15
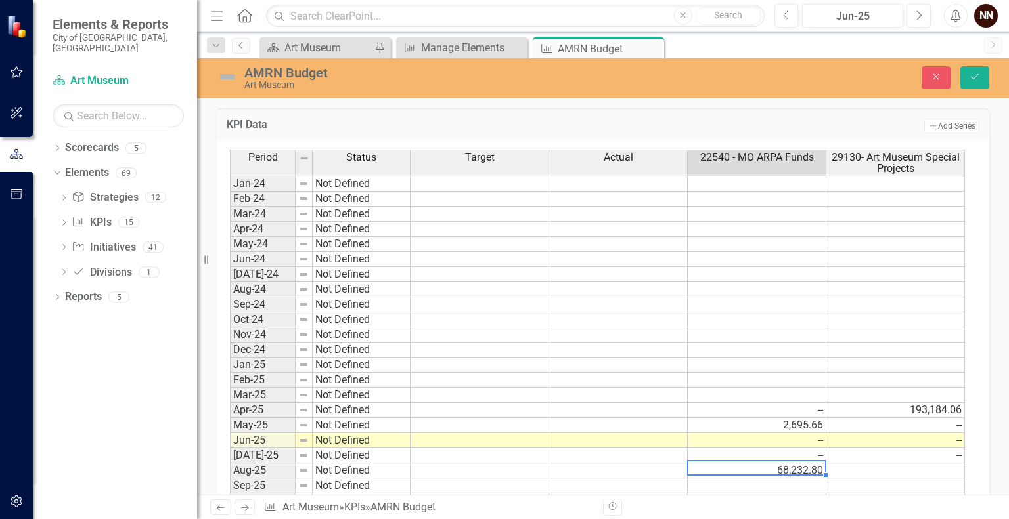
type textarea "68232.80"
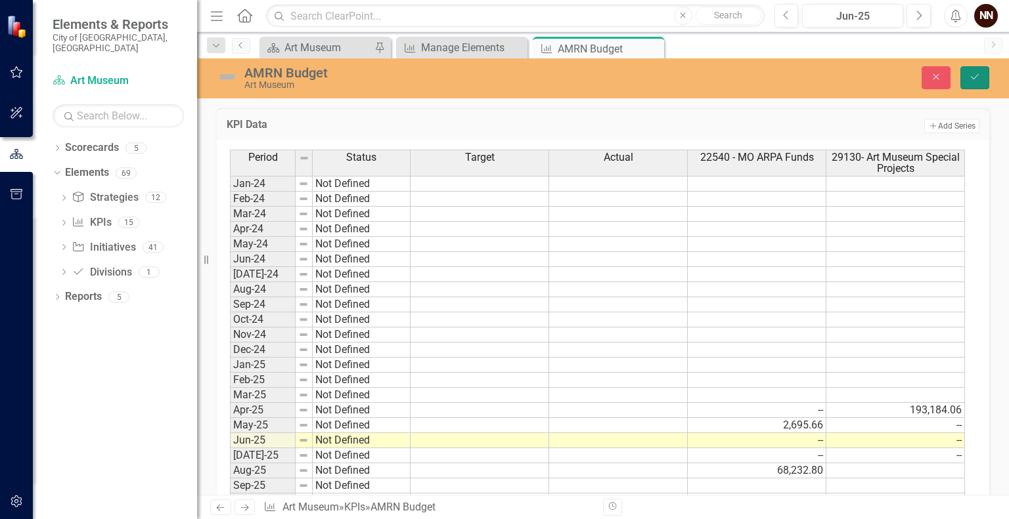
click at [980, 70] on button "Save" at bounding box center [974, 77] width 29 height 23
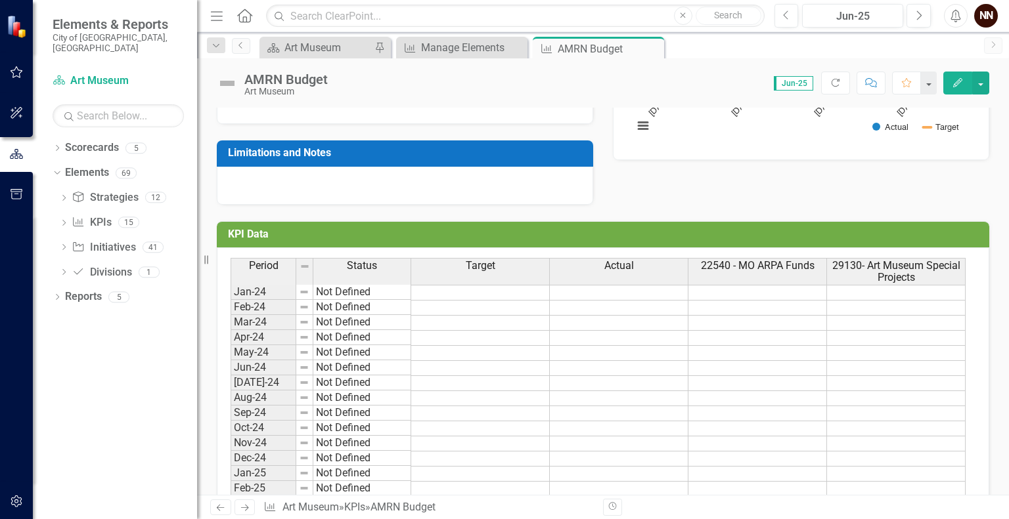
scroll to position [304, 0]
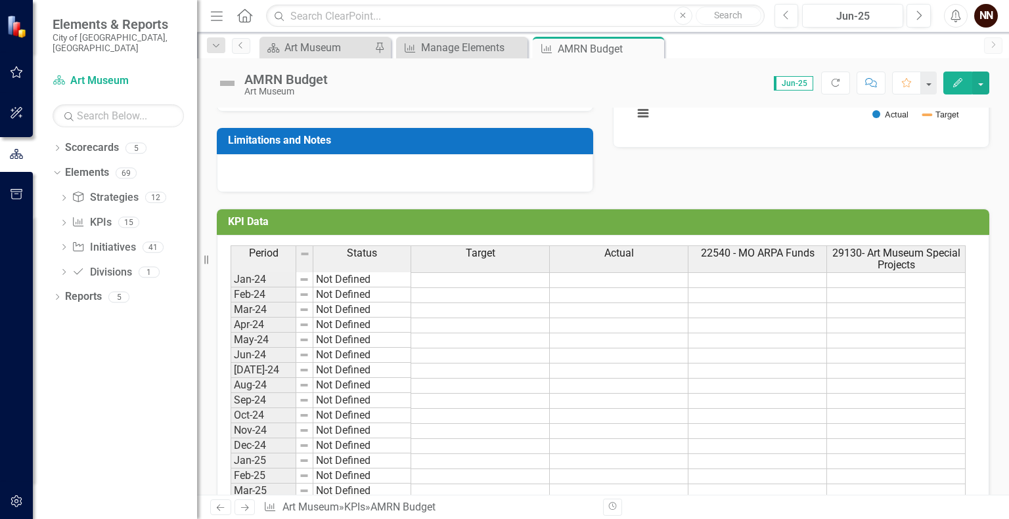
click at [898, 219] on h3 "KPI Data" at bounding box center [605, 222] width 755 height 12
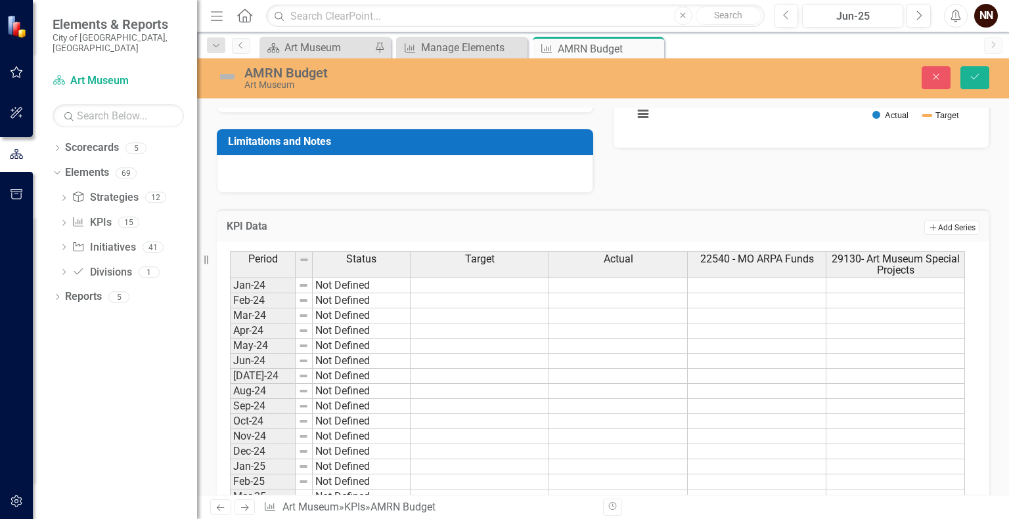
click at [928, 225] on icon "Add" at bounding box center [933, 228] width 10 height 8
click at [927, 227] on button "Add Add Series" at bounding box center [951, 228] width 55 height 14
click at [977, 77] on icon "Save" at bounding box center [975, 76] width 12 height 9
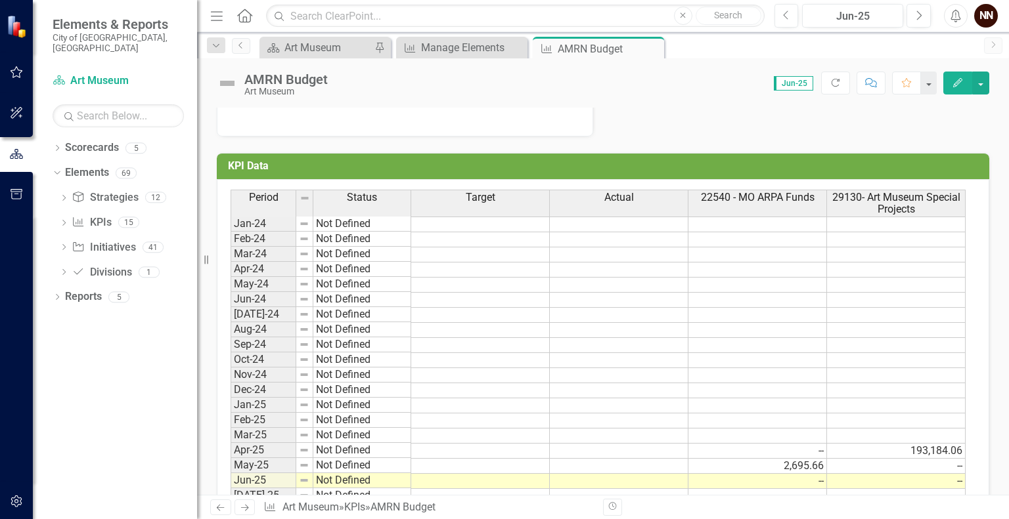
scroll to position [359, 0]
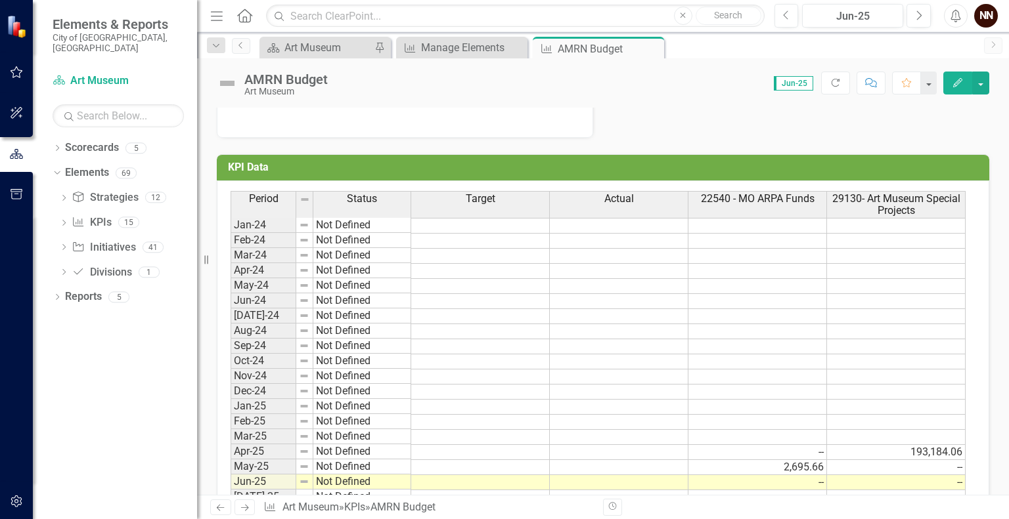
click at [959, 78] on icon "Edit" at bounding box center [958, 82] width 12 height 9
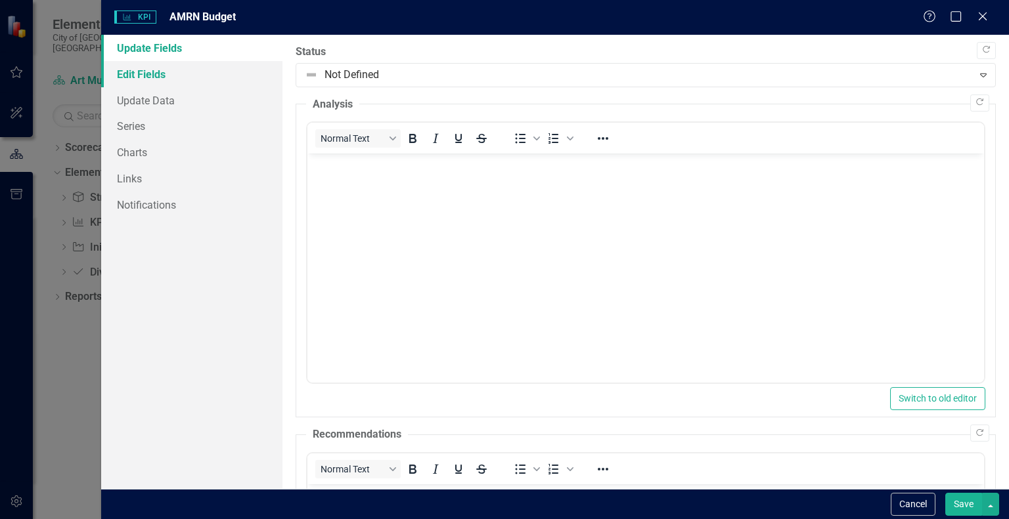
scroll to position [0, 0]
click at [125, 123] on link "Series" at bounding box center [191, 126] width 181 height 26
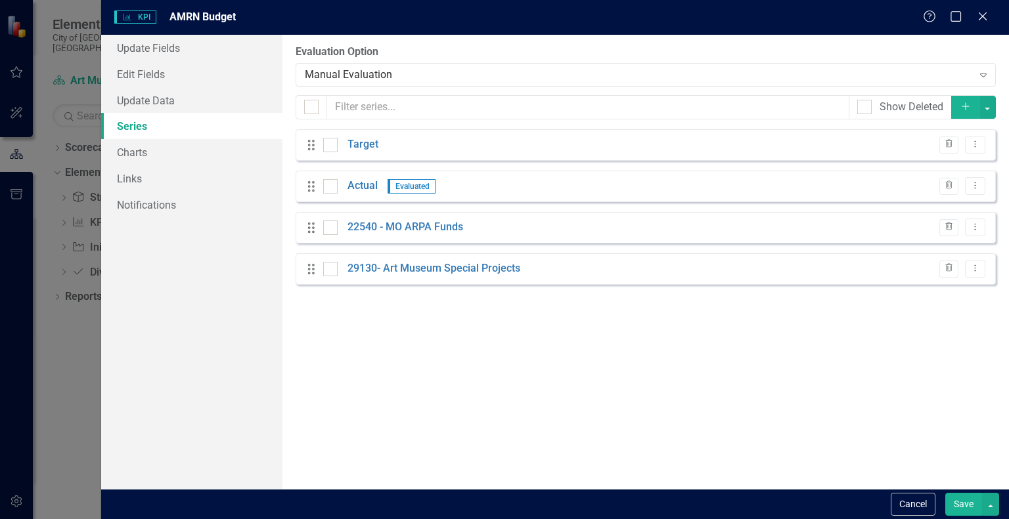
click at [975, 99] on button "Add" at bounding box center [965, 107] width 29 height 23
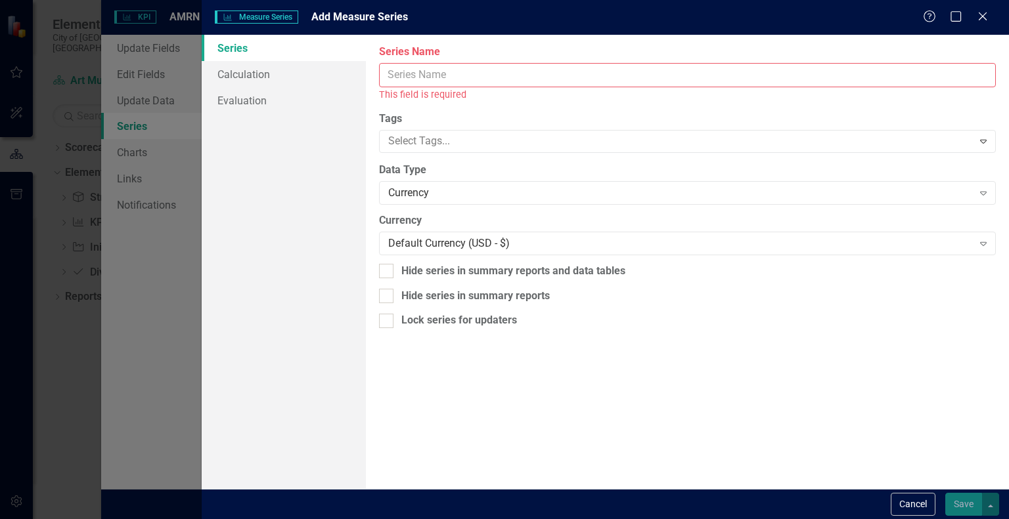
click at [771, 70] on input "Series Name" at bounding box center [687, 75] width 617 height 24
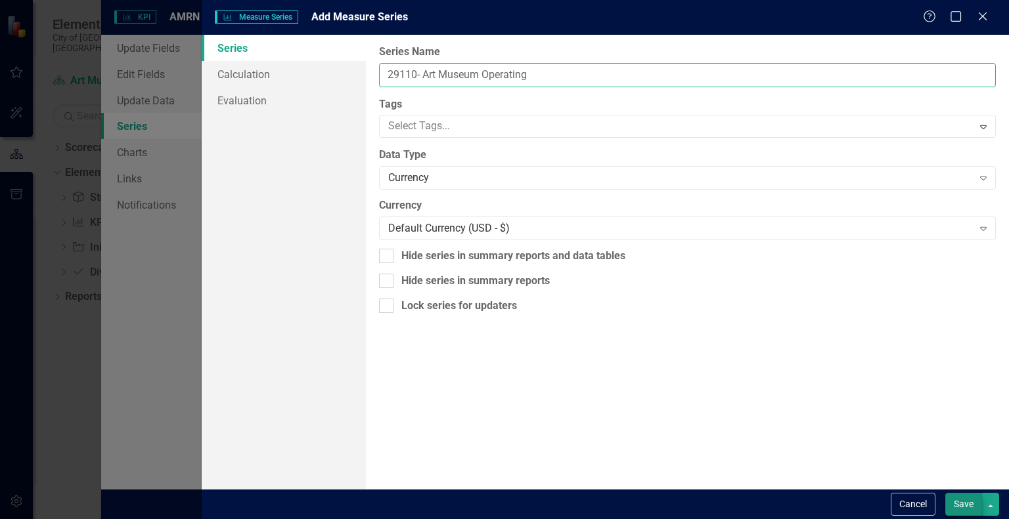
type input "29110- Art Museum Operating"
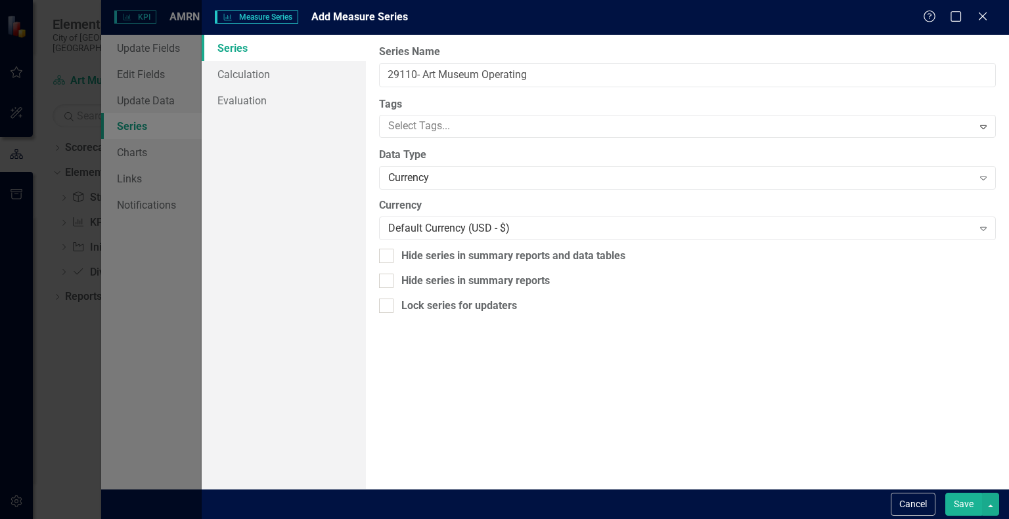
click at [954, 500] on button "Save" at bounding box center [963, 504] width 37 height 23
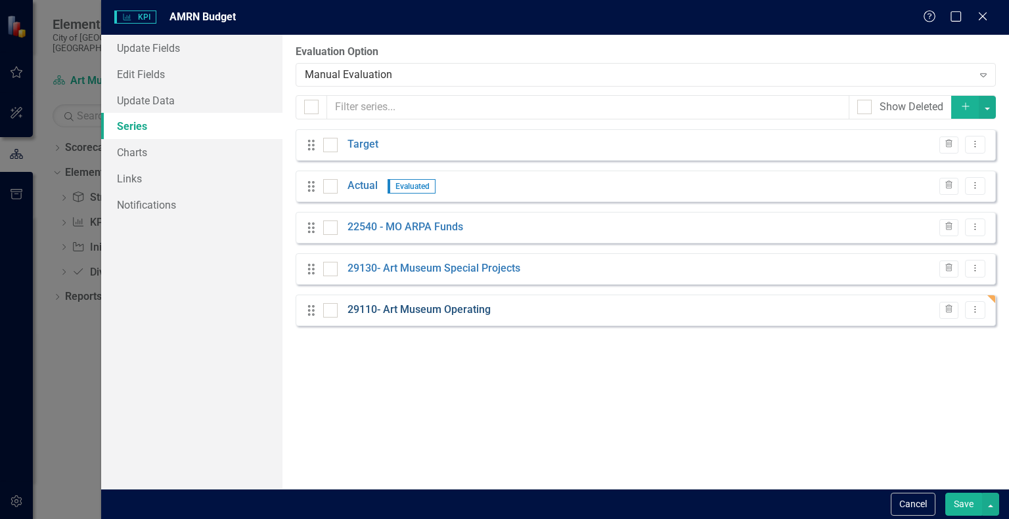
click at [456, 309] on link "29110- Art Museum Operating" at bounding box center [418, 310] width 143 height 15
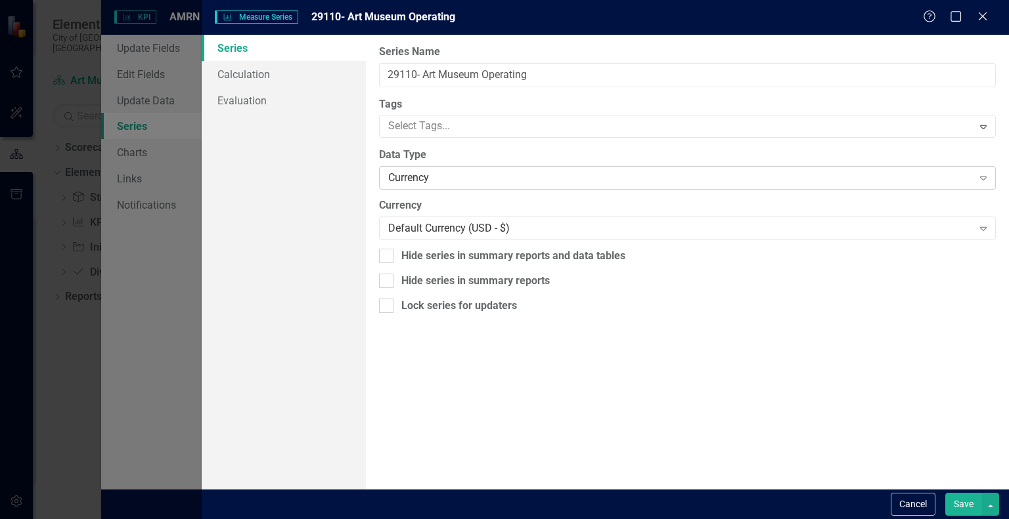
click at [441, 184] on div "Currency" at bounding box center [680, 178] width 584 height 15
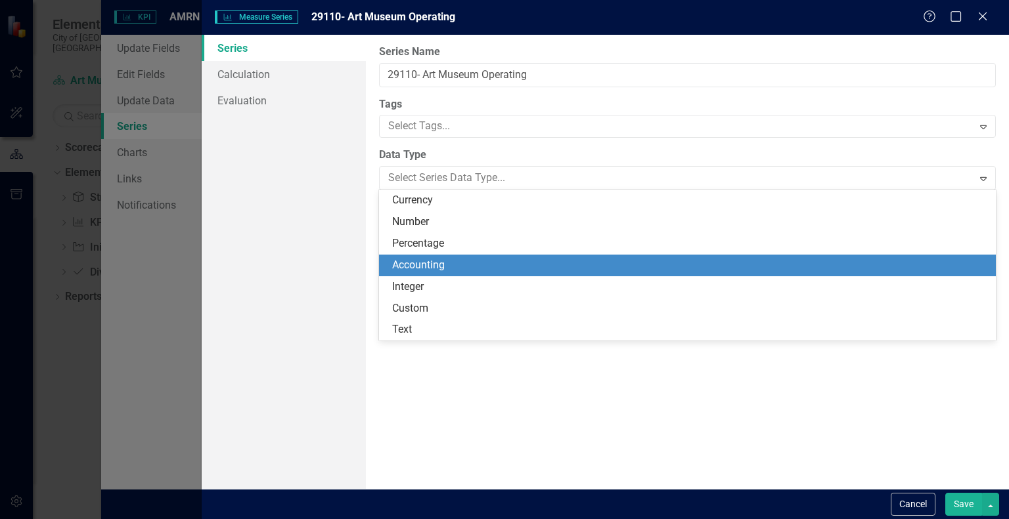
click at [422, 259] on div "Accounting" at bounding box center [690, 265] width 596 height 15
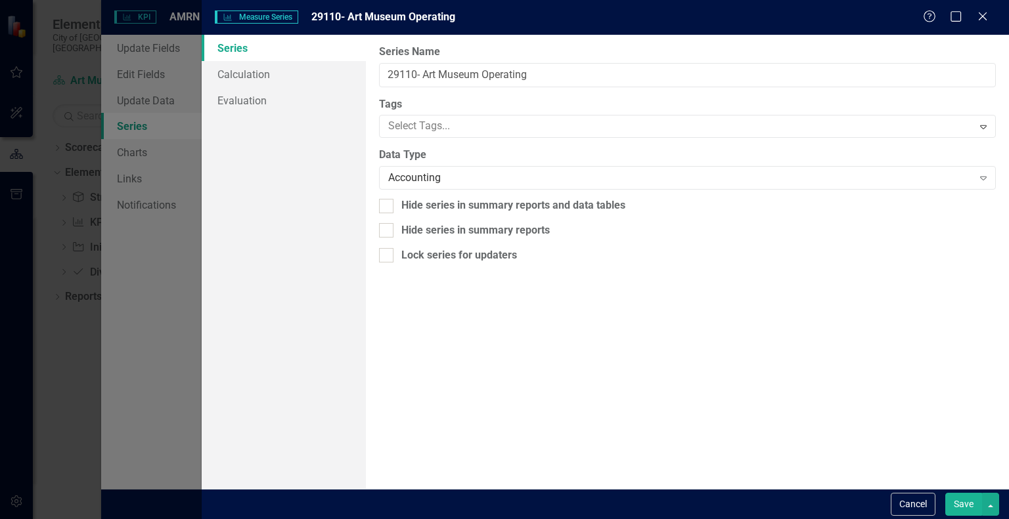
click at [955, 497] on button "Save" at bounding box center [963, 504] width 37 height 23
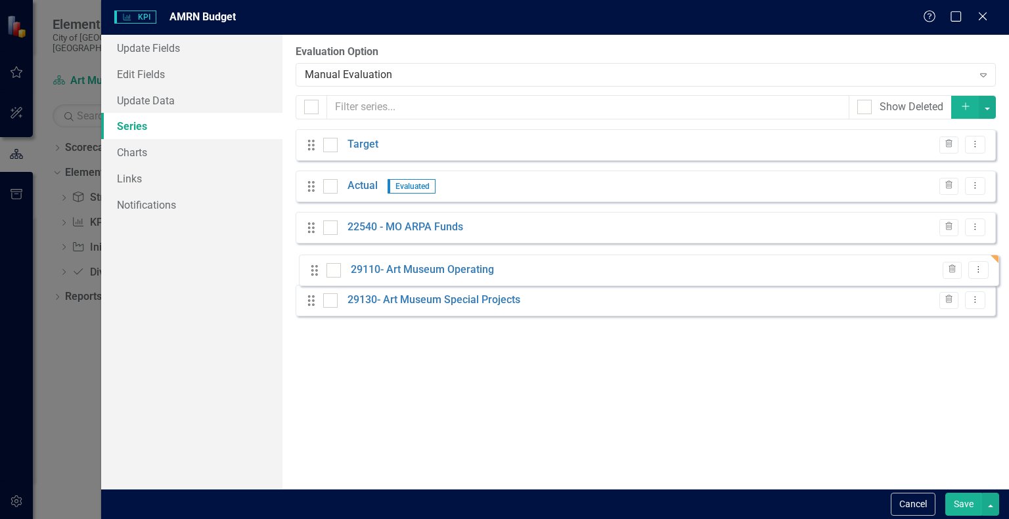
drag, startPoint x: 308, startPoint y: 313, endPoint x: 311, endPoint y: 270, distance: 43.4
click at [311, 270] on div "Drag Target Trash Dropdown Menu Drag Actual Evaluated Trash Dropdown Menu Drag …" at bounding box center [646, 227] width 700 height 197
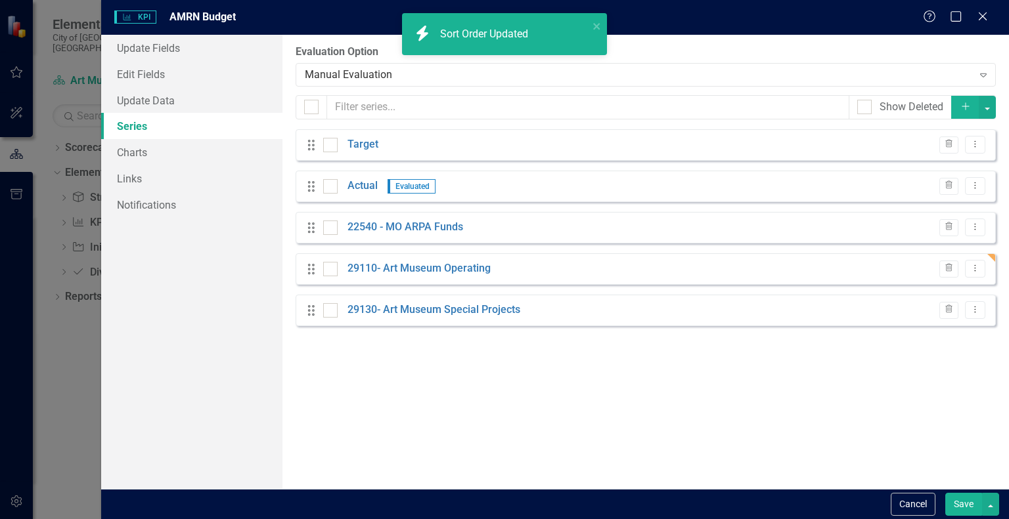
click at [959, 501] on button "Save" at bounding box center [963, 504] width 37 height 23
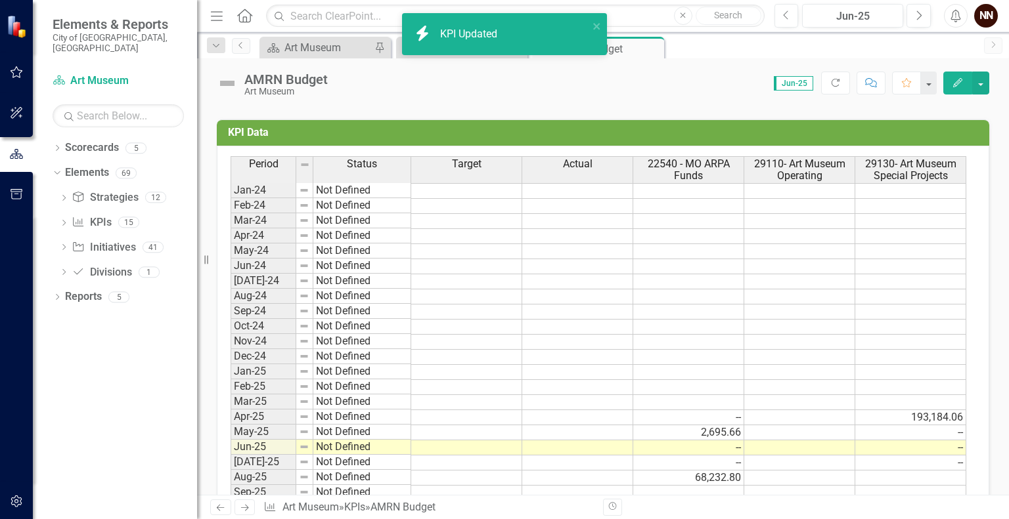
scroll to position [399, 0]
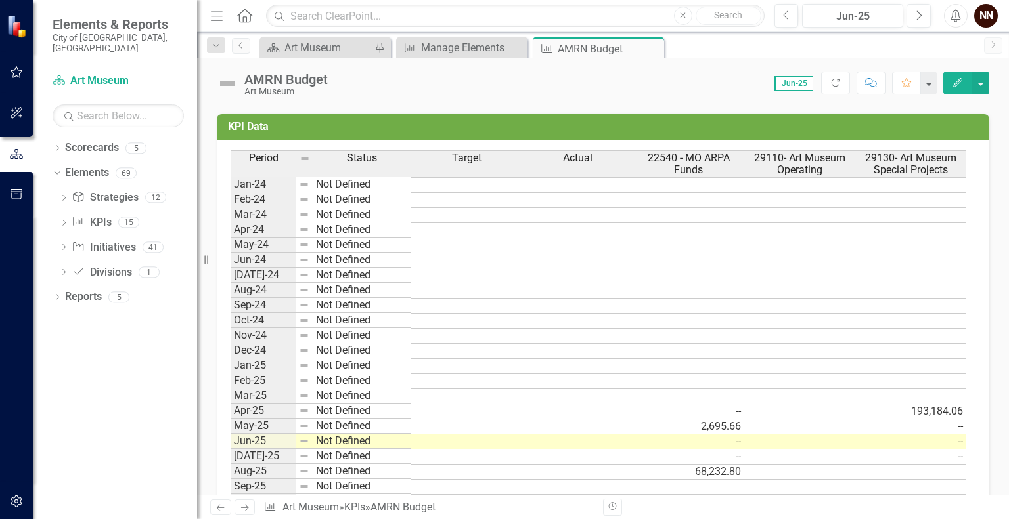
click at [806, 179] on td at bounding box center [799, 185] width 111 height 16
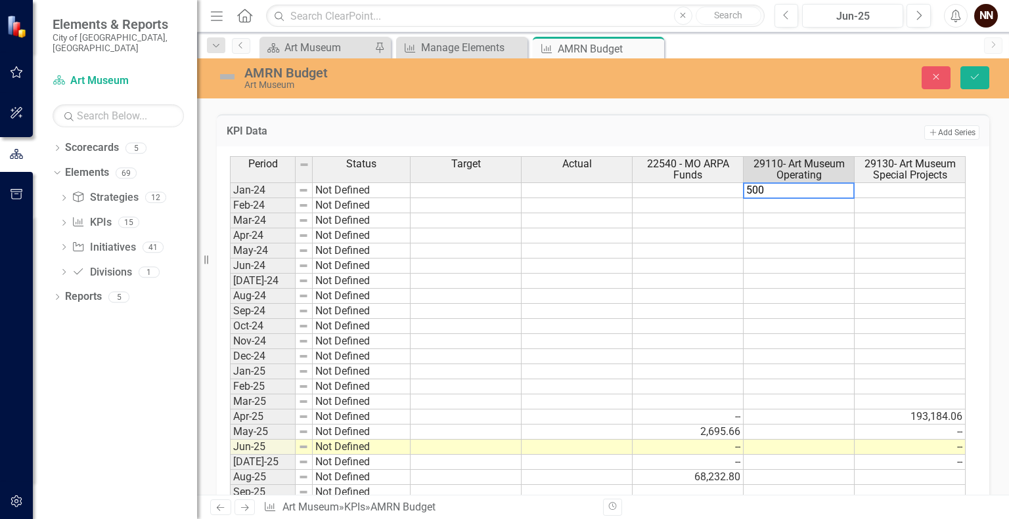
type textarea "5000"
type textarea "0"
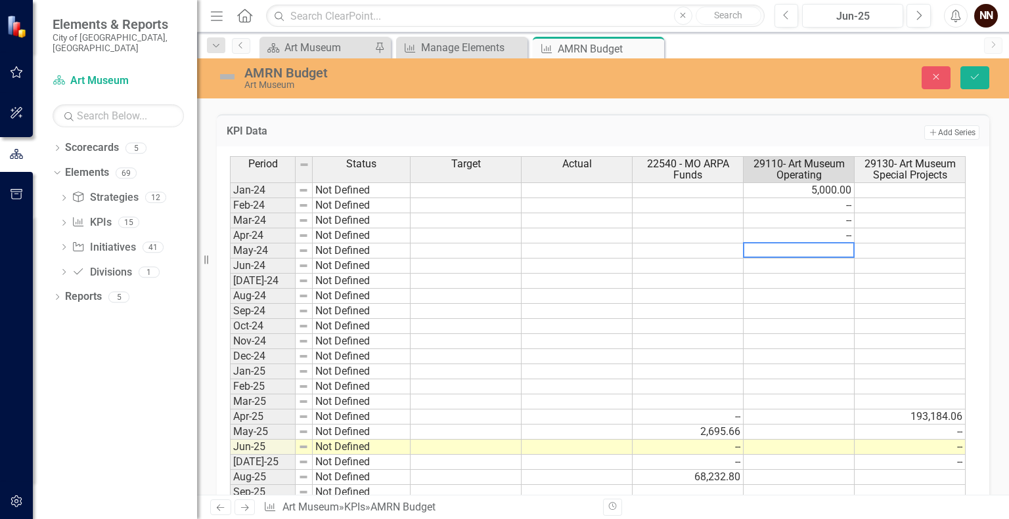
type textarea "0"
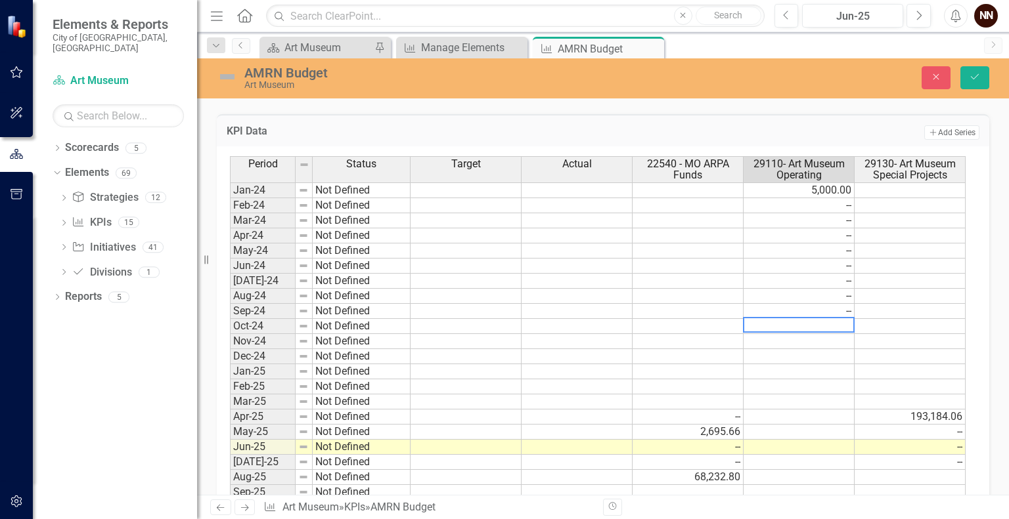
type textarea "0"
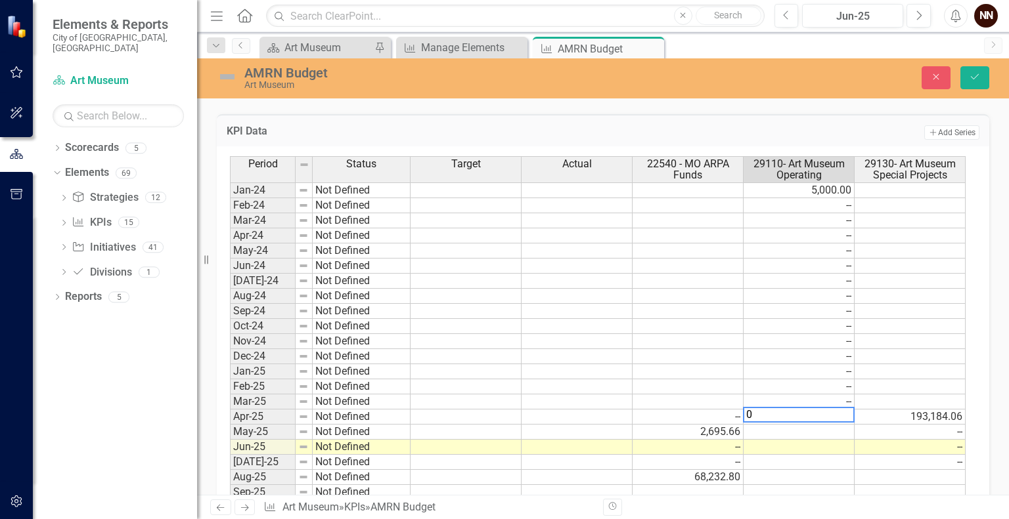
type textarea "00"
type textarea "0"
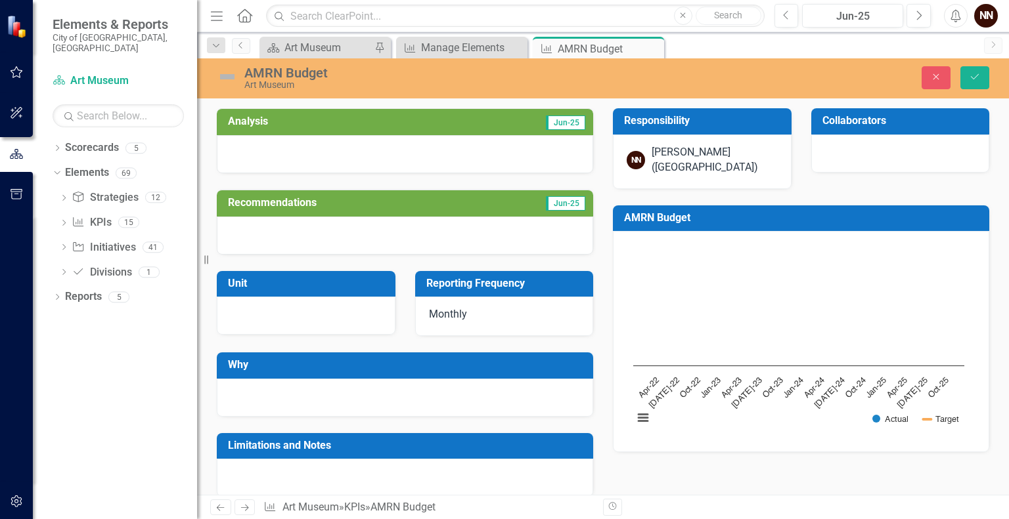
scroll to position [399, 0]
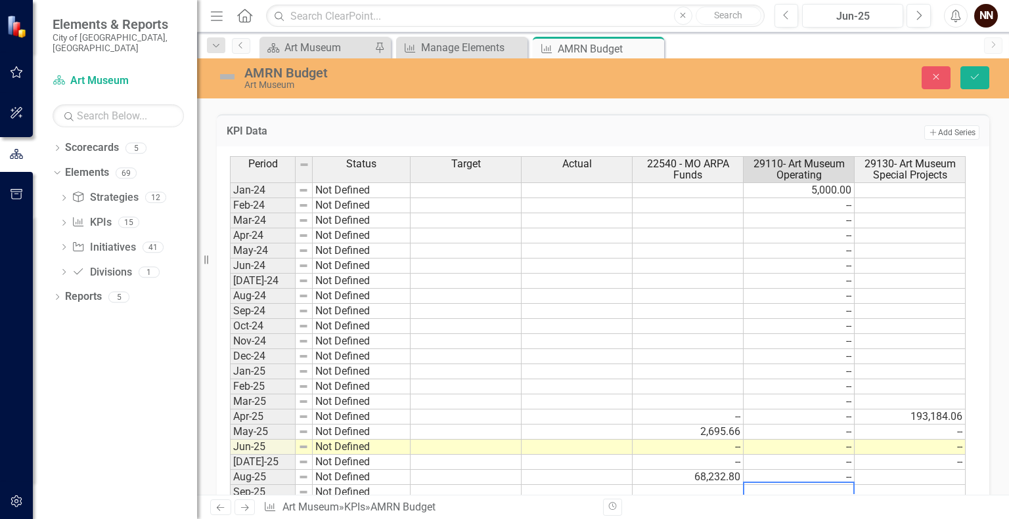
click at [881, 414] on td "193,184.06" at bounding box center [909, 417] width 111 height 15
click at [268, 233] on td "Apr-24" at bounding box center [263, 236] width 66 height 15
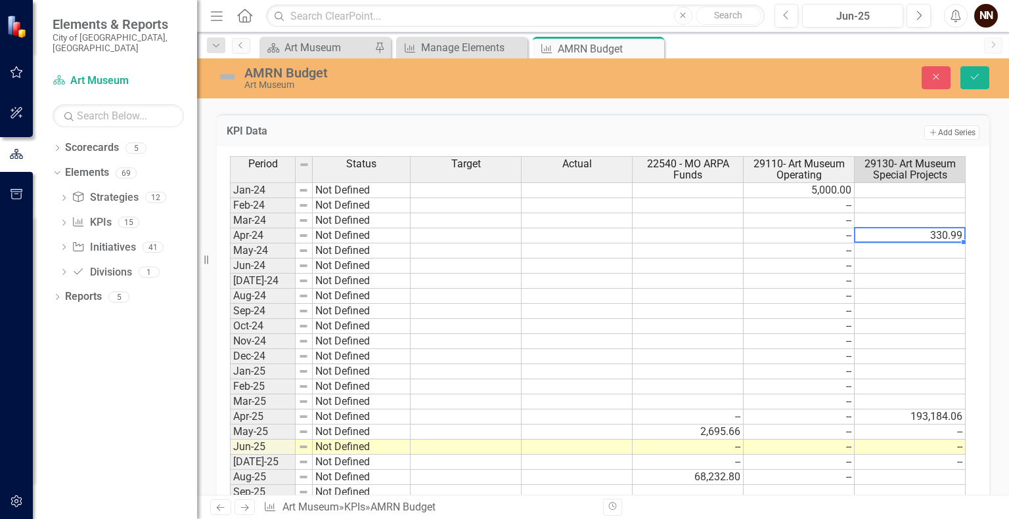
type textarea "330.99"
click at [282, 262] on td "Jun-24" at bounding box center [263, 266] width 66 height 15
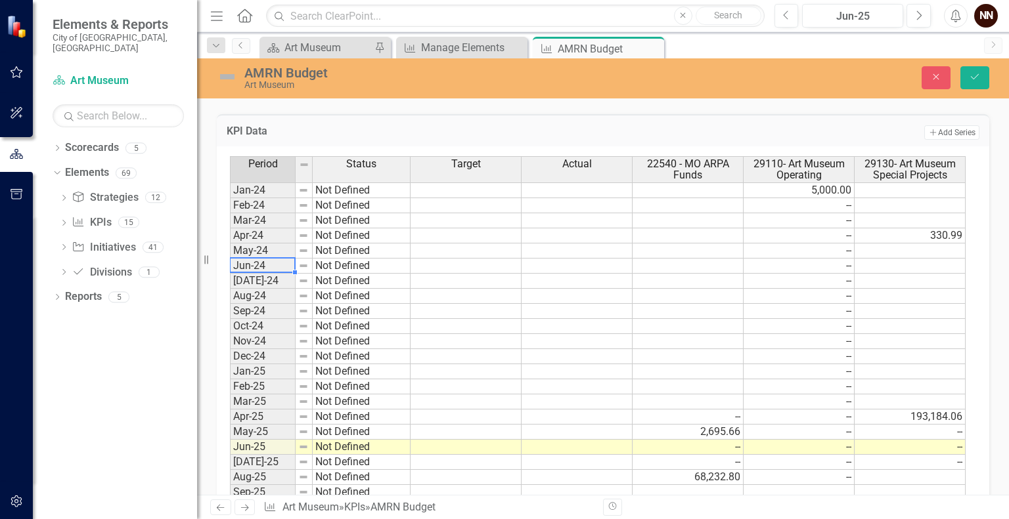
click at [282, 262] on td "Jun-24" at bounding box center [263, 266] width 66 height 15
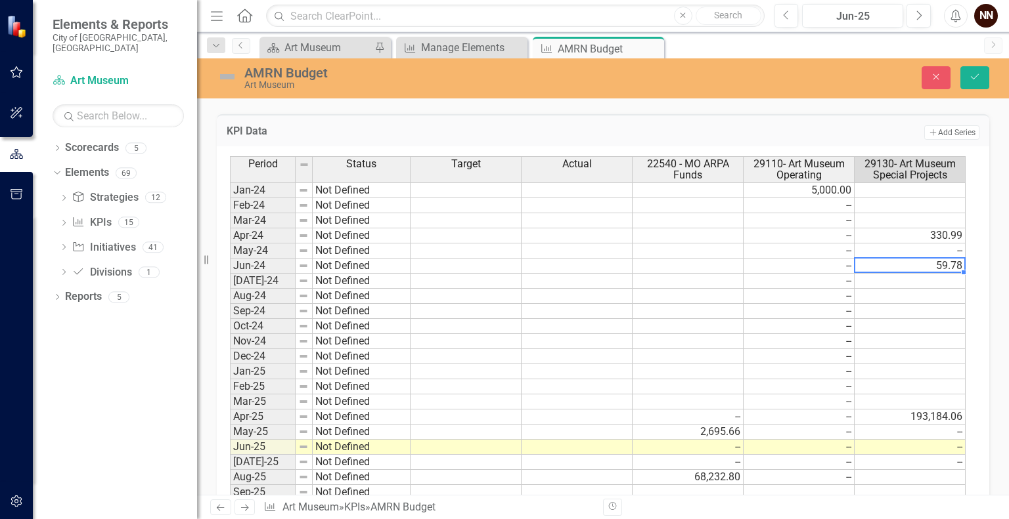
type textarea "59.78"
